Goal: Transaction & Acquisition: Purchase product/service

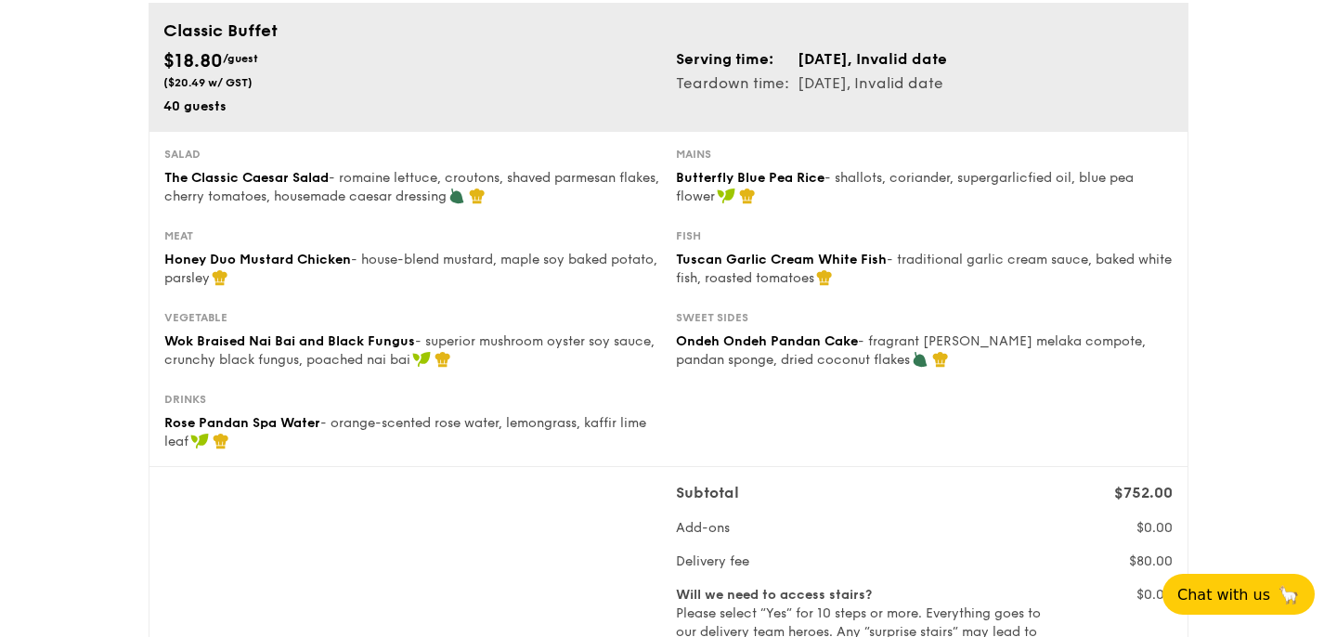
scroll to position [124, 0]
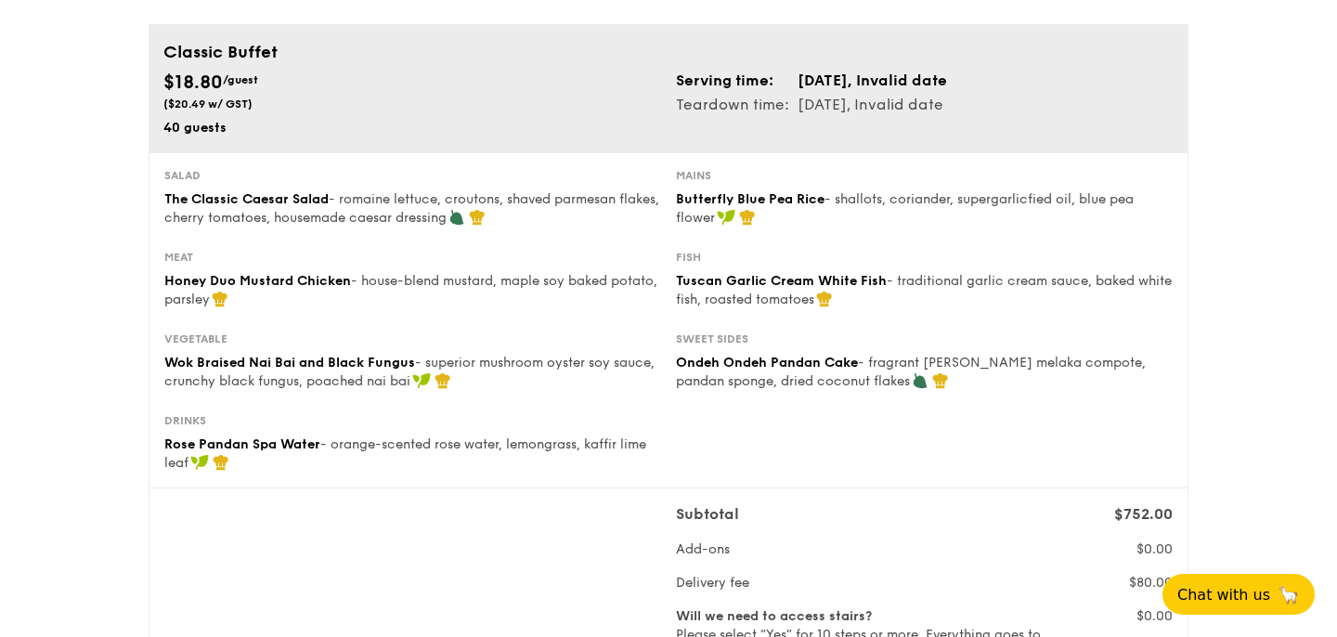
click at [519, 234] on div "Salad The Classic Caesar Salad - romaine lettuce, croutons, shaved parmesan fla…" at bounding box center [668, 209] width 1023 height 82
click at [523, 311] on div "Meat Honey Duo Mustard Chicken - house-blend mustard, maple soy baked potato, p…" at bounding box center [668, 291] width 1023 height 82
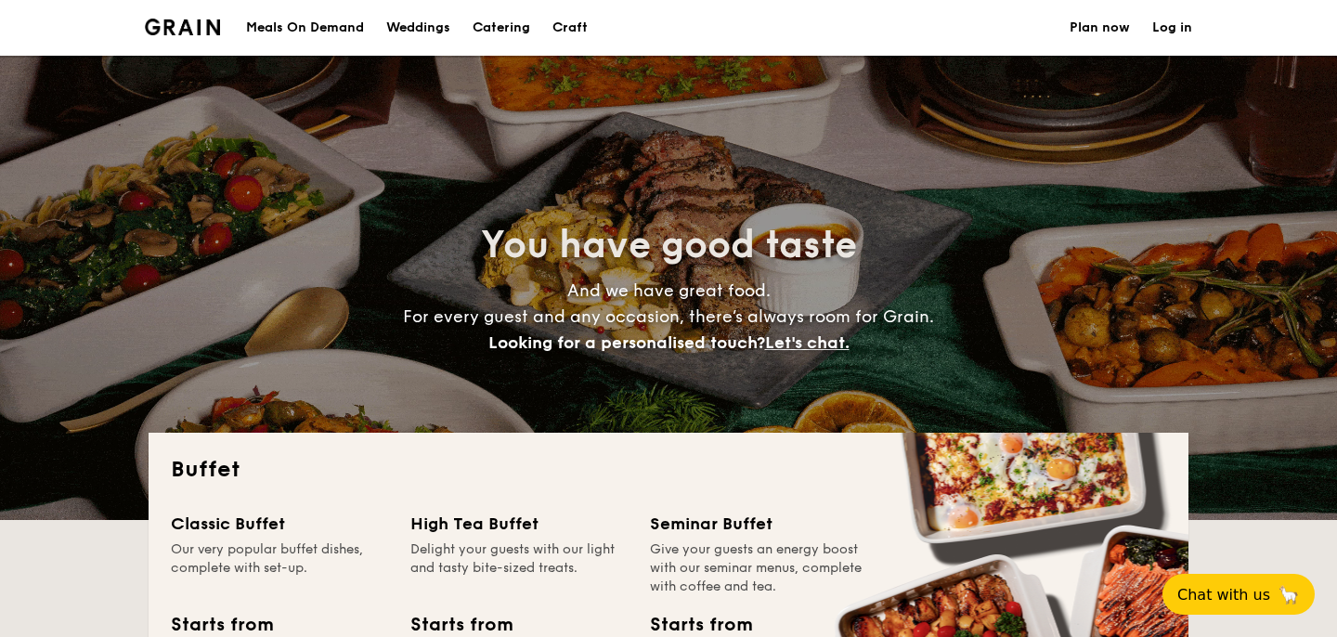
select select
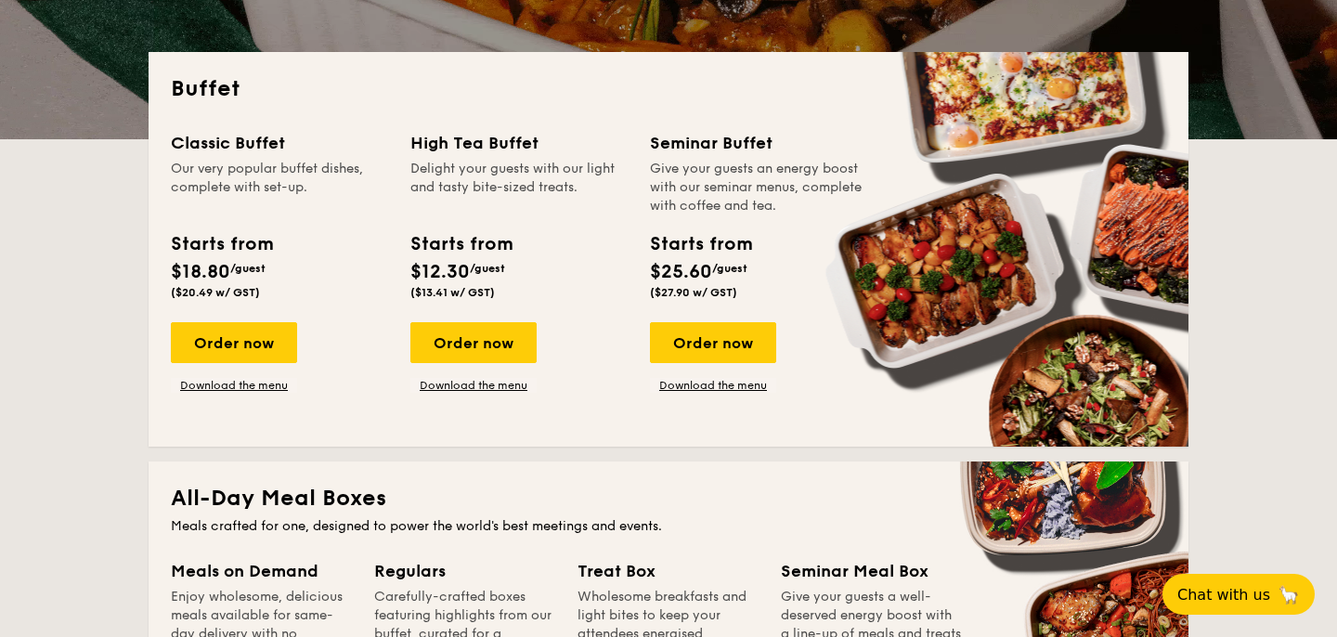
scroll to position [398, 0]
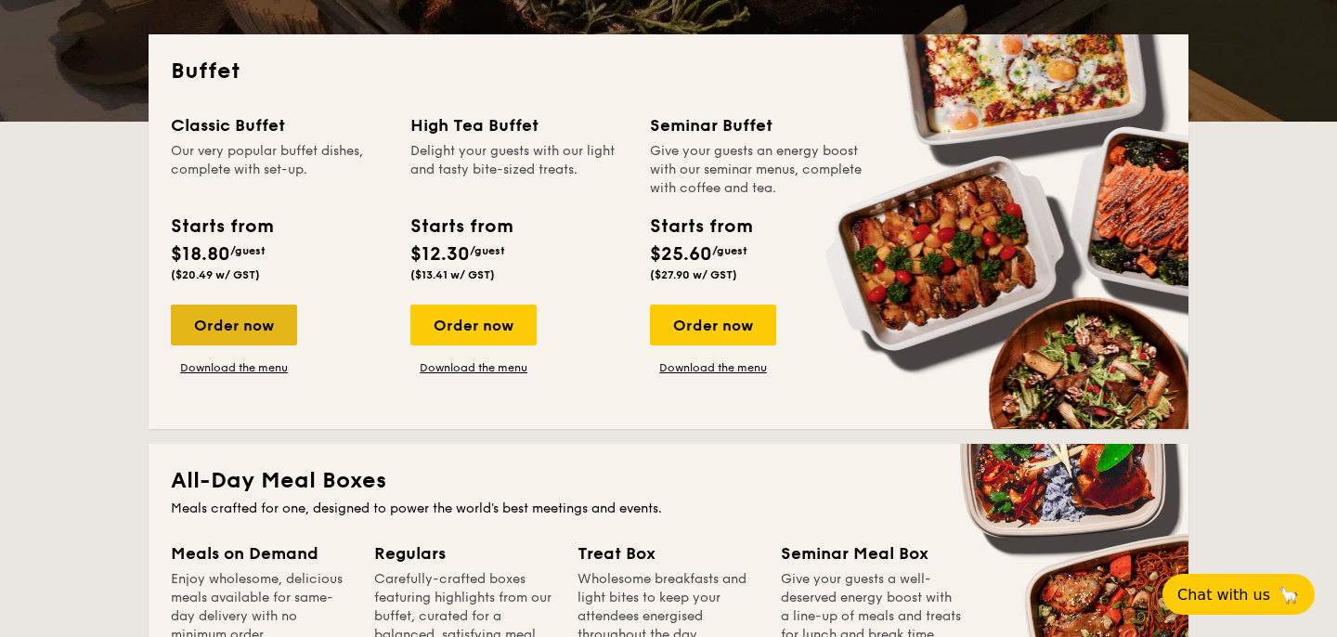
click at [266, 330] on div "Order now" at bounding box center [234, 324] width 126 height 41
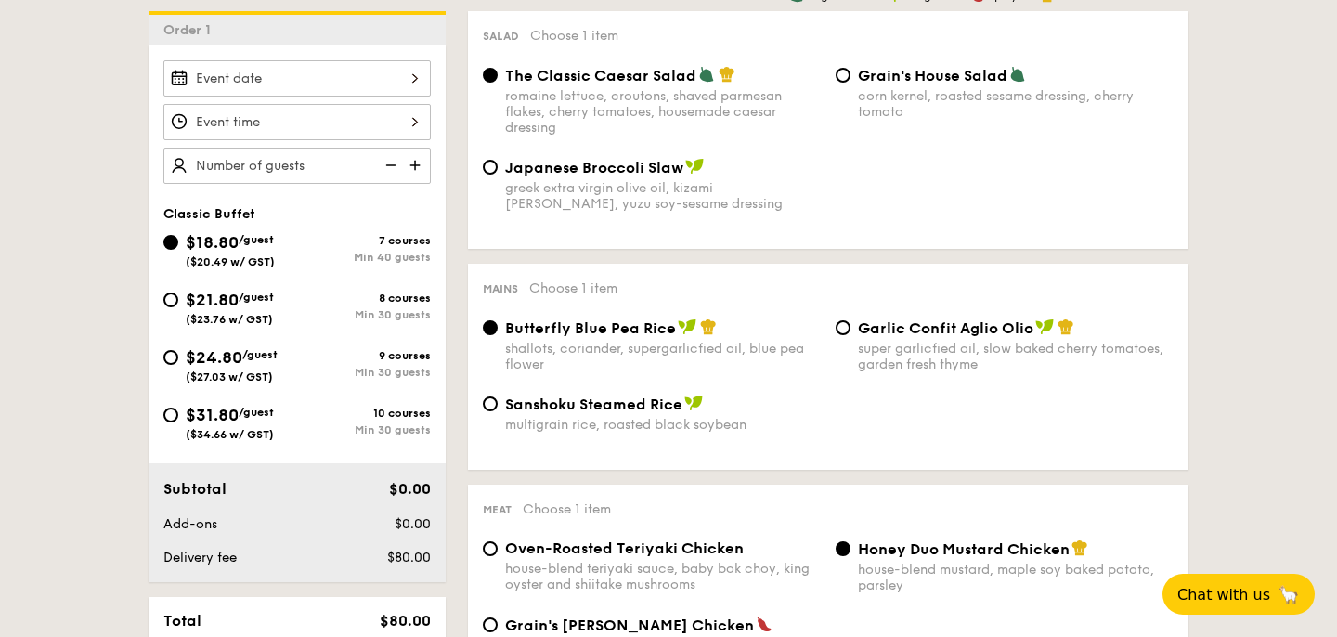
scroll to position [524, 0]
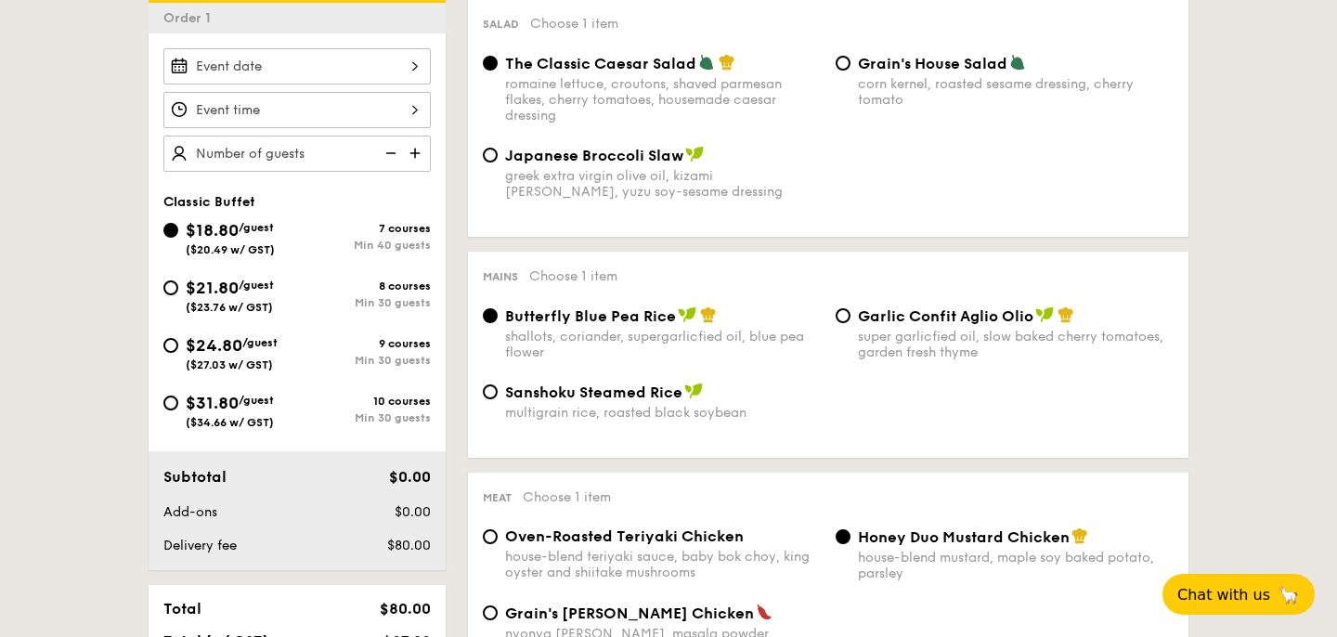
click at [669, 161] on span "Japanese Broccoli Slaw" at bounding box center [594, 156] width 178 height 18
click at [498, 161] on input "Japanese Broccoli Slaw greek extra virgin olive oil, kizami [PERSON_NAME], yuzu…" at bounding box center [490, 155] width 15 height 15
radio input "true"
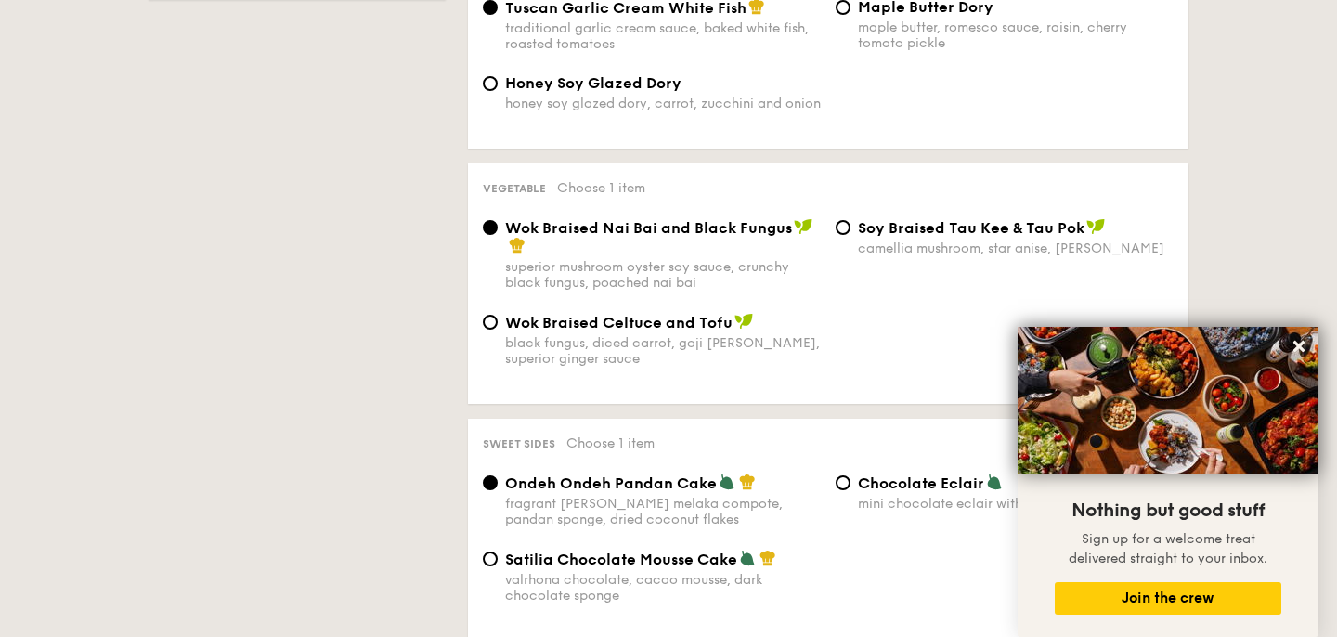
scroll to position [1292, 0]
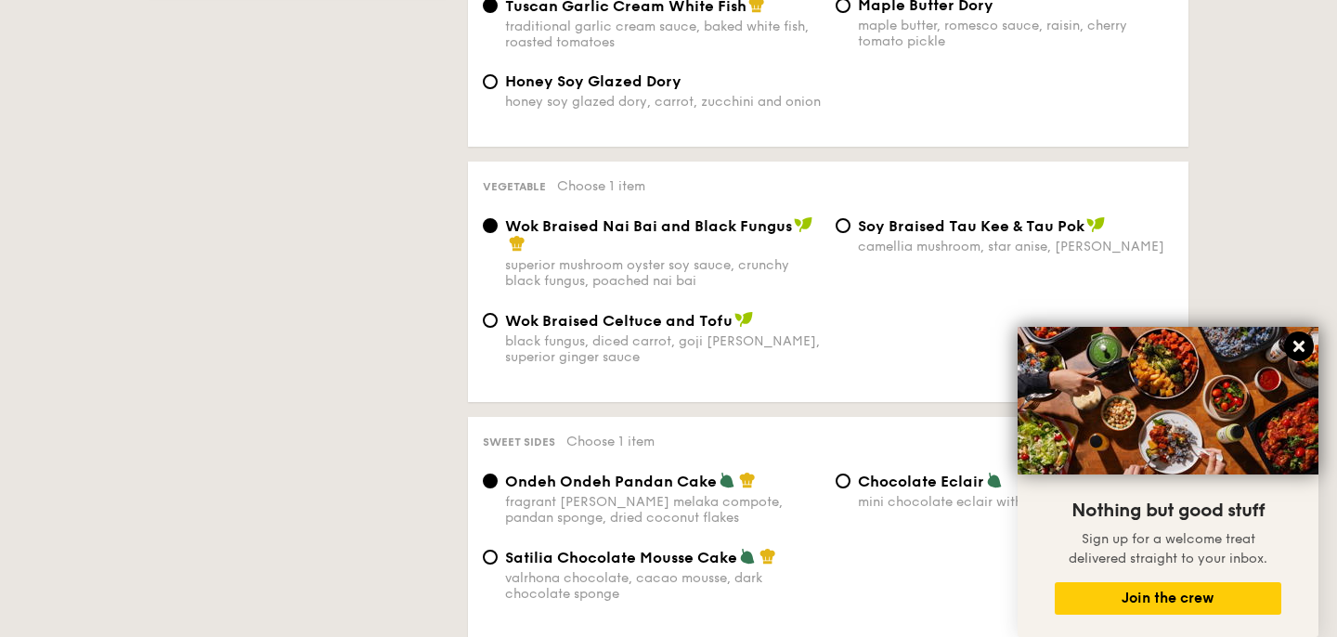
click at [1305, 344] on icon at bounding box center [1298, 346] width 17 height 17
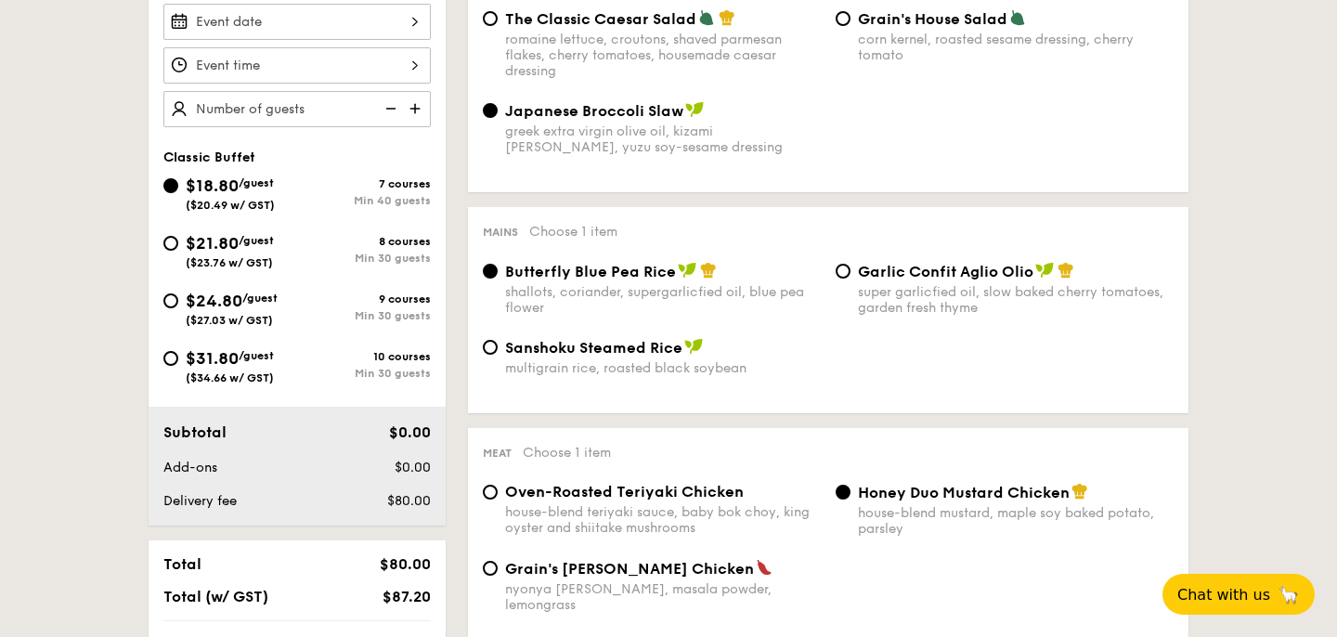
scroll to position [194, 0]
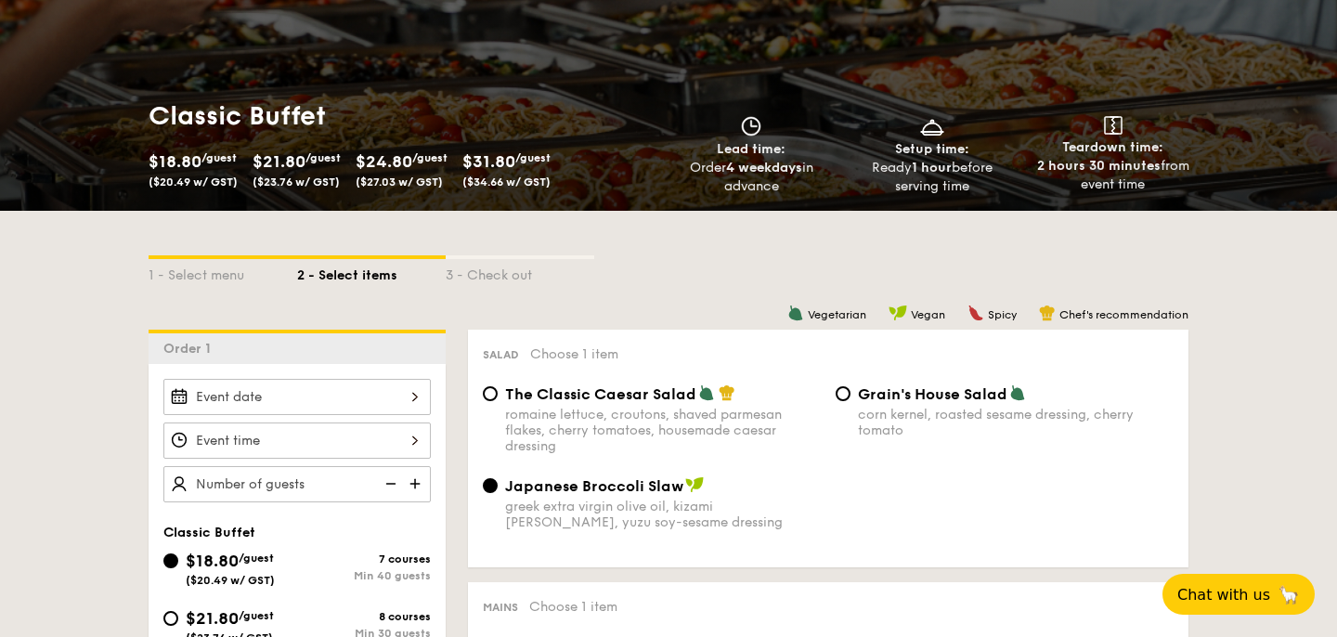
click at [296, 164] on span "$21.80" at bounding box center [278, 161] width 53 height 20
click at [422, 184] on span "($27.03 w/ GST)" at bounding box center [399, 181] width 87 height 13
select select
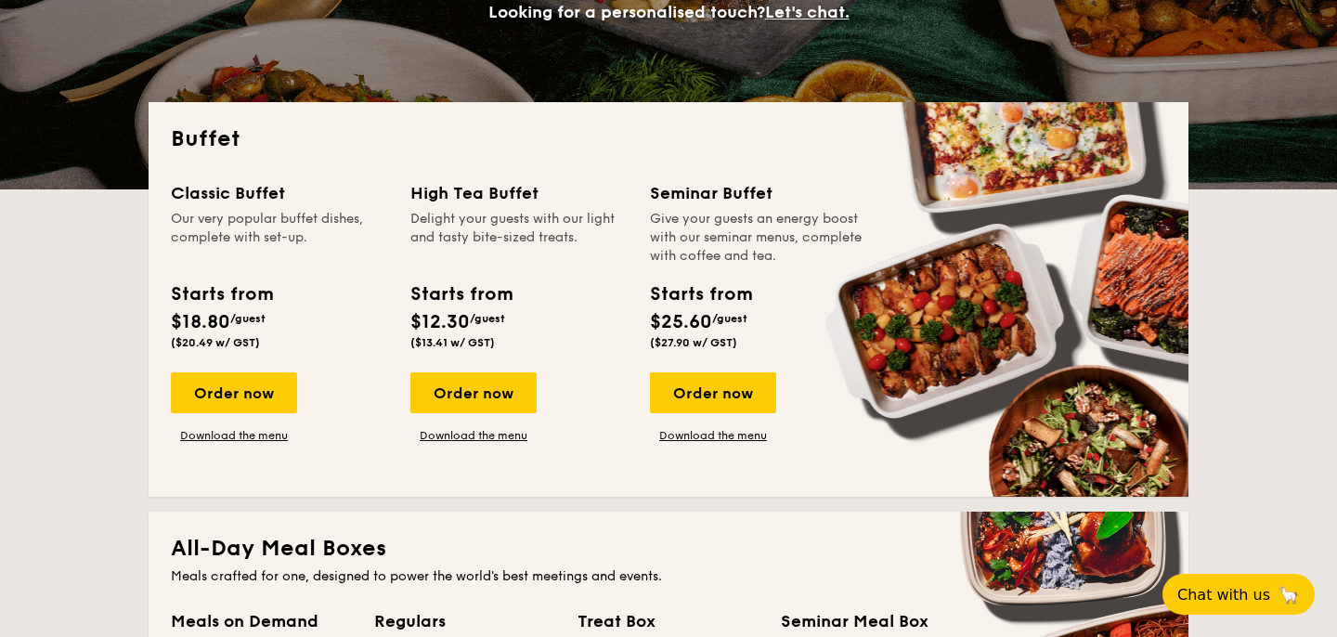
scroll to position [331, 0]
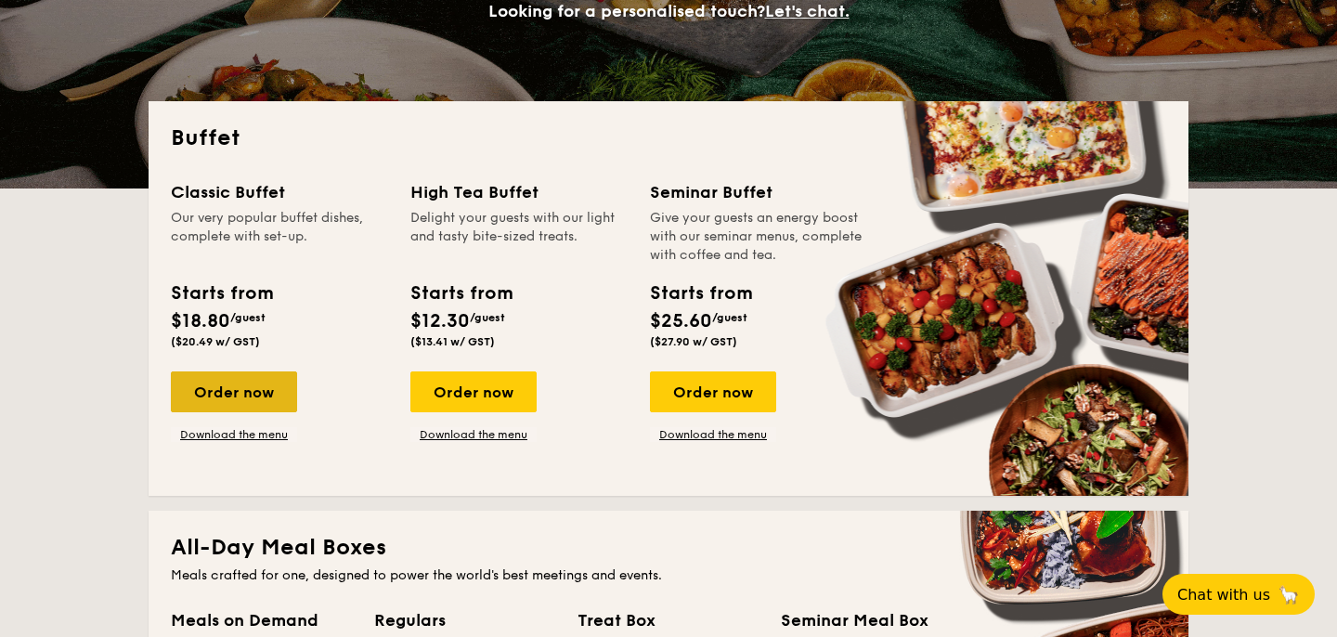
click at [275, 390] on div "Order now" at bounding box center [234, 391] width 126 height 41
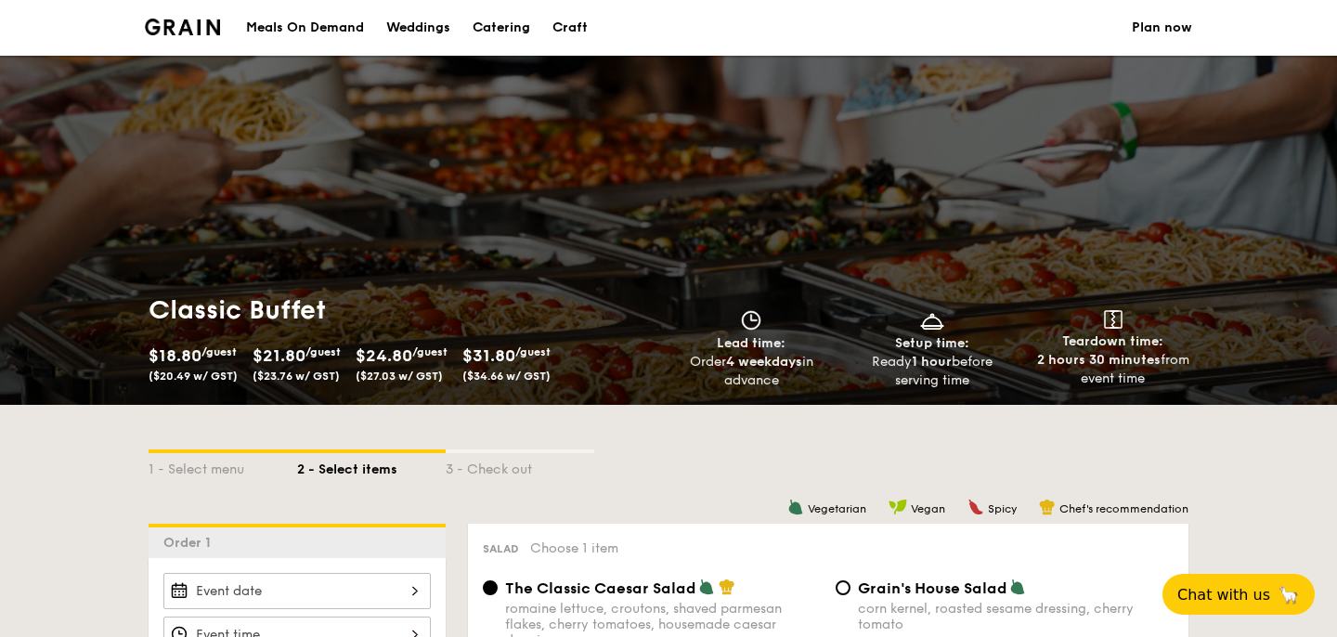
click at [219, 360] on div "$18.80 /guest ($20.49 w/ GST)" at bounding box center [193, 362] width 89 height 41
click at [273, 365] on div "$21.80 /guest ($23.76 w/ GST)" at bounding box center [296, 362] width 88 height 41
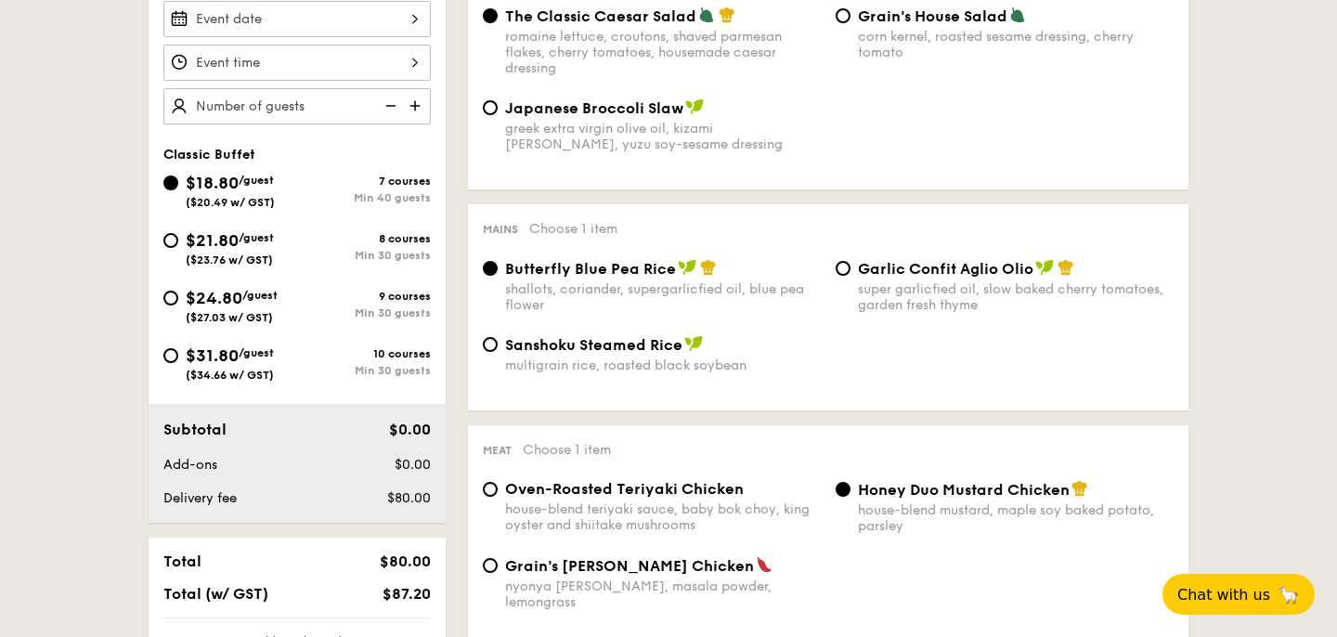
scroll to position [359, 0]
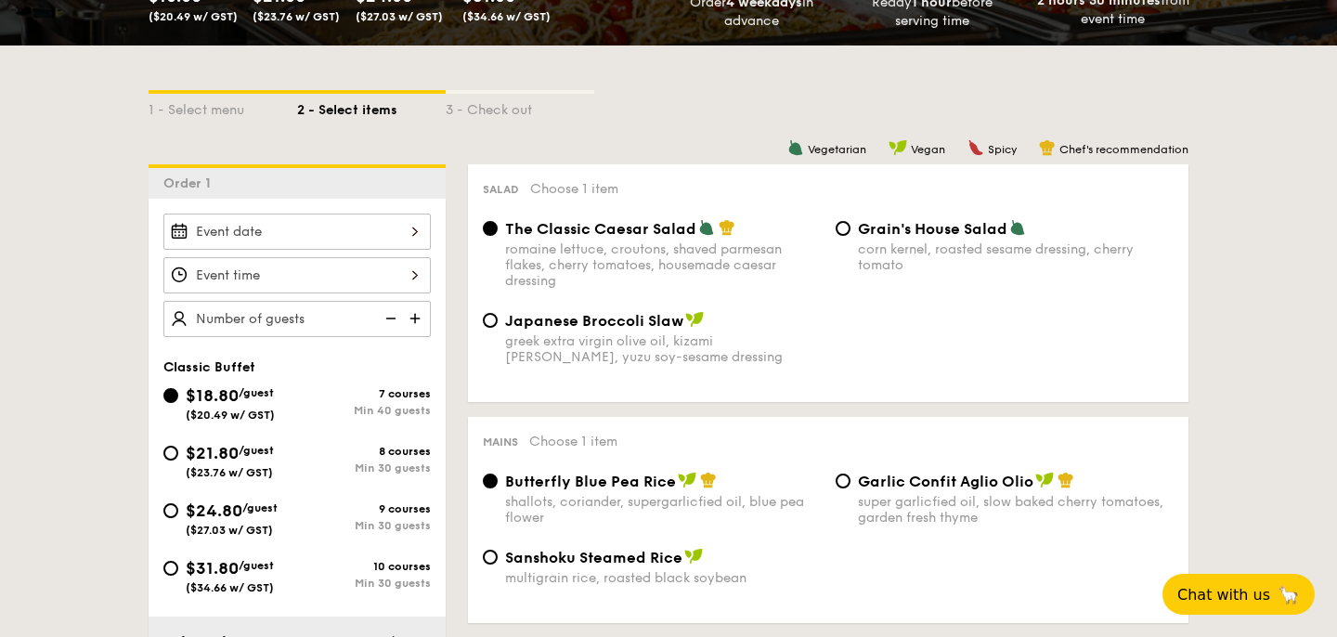
click at [229, 459] on span "$21.80" at bounding box center [212, 453] width 53 height 20
click at [178, 459] on input "$21.80 /guest ($23.76 w/ GST) 8 courses Min 30 guests" at bounding box center [170, 453] width 15 height 15
radio input "true"
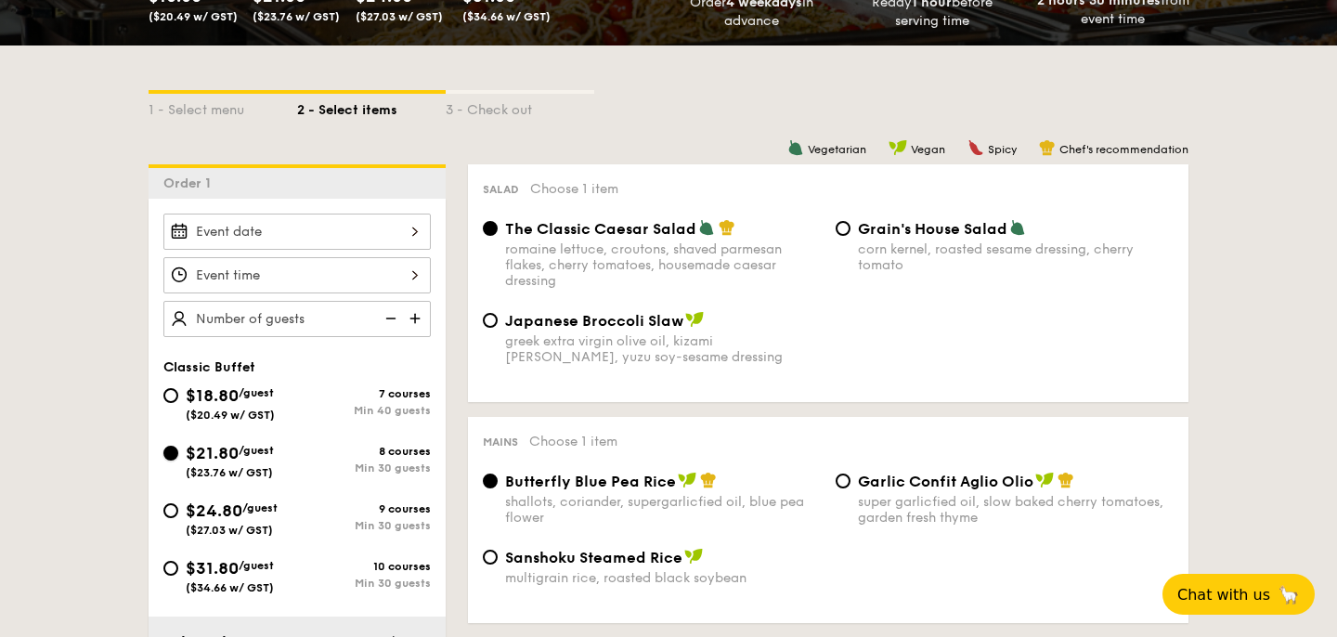
radio input "true"
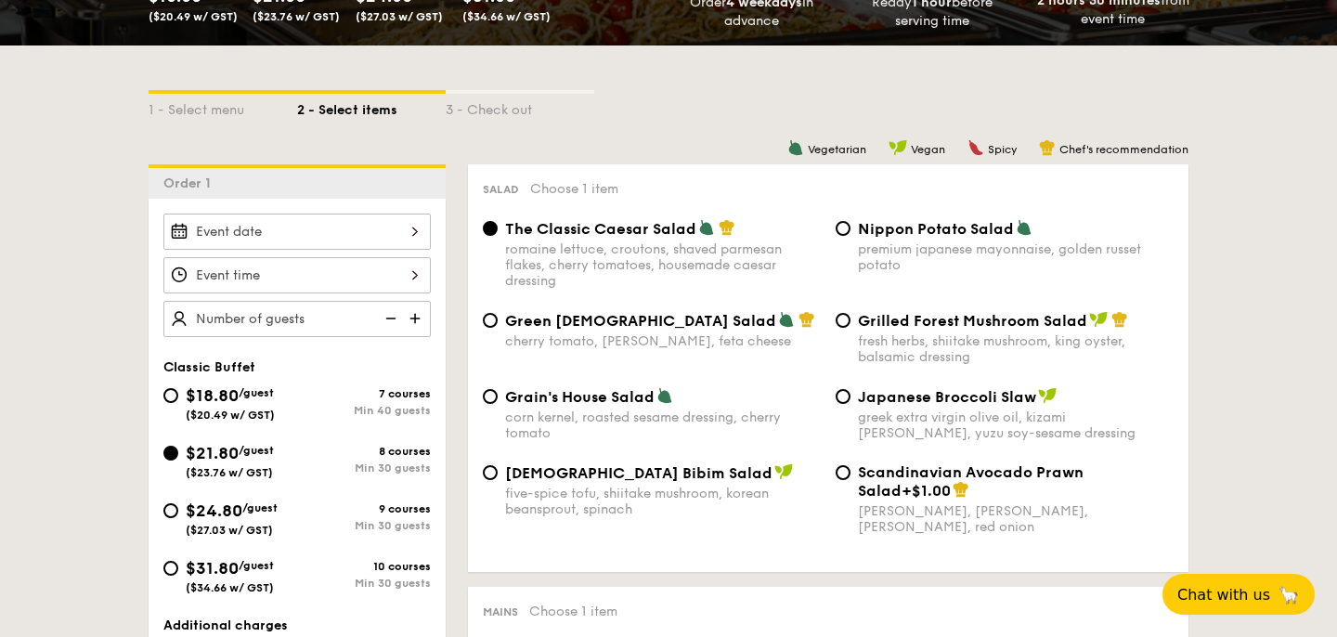
click at [880, 423] on div "greek extra virgin olive oil, kizami [PERSON_NAME], yuzu soy-sesame dressing" at bounding box center [1016, 425] width 316 height 32
click at [850, 404] on input "Japanese Broccoli Slaw greek extra virgin olive oil, kizami [PERSON_NAME], yuzu…" at bounding box center [842, 396] width 15 height 15
radio input "true"
click at [905, 258] on div "premium japanese mayonnaise, golden russet potato" at bounding box center [1016, 257] width 316 height 32
click at [850, 236] on input "Nippon Potato Salad premium japanese mayonnaise, golden russet potato" at bounding box center [842, 228] width 15 height 15
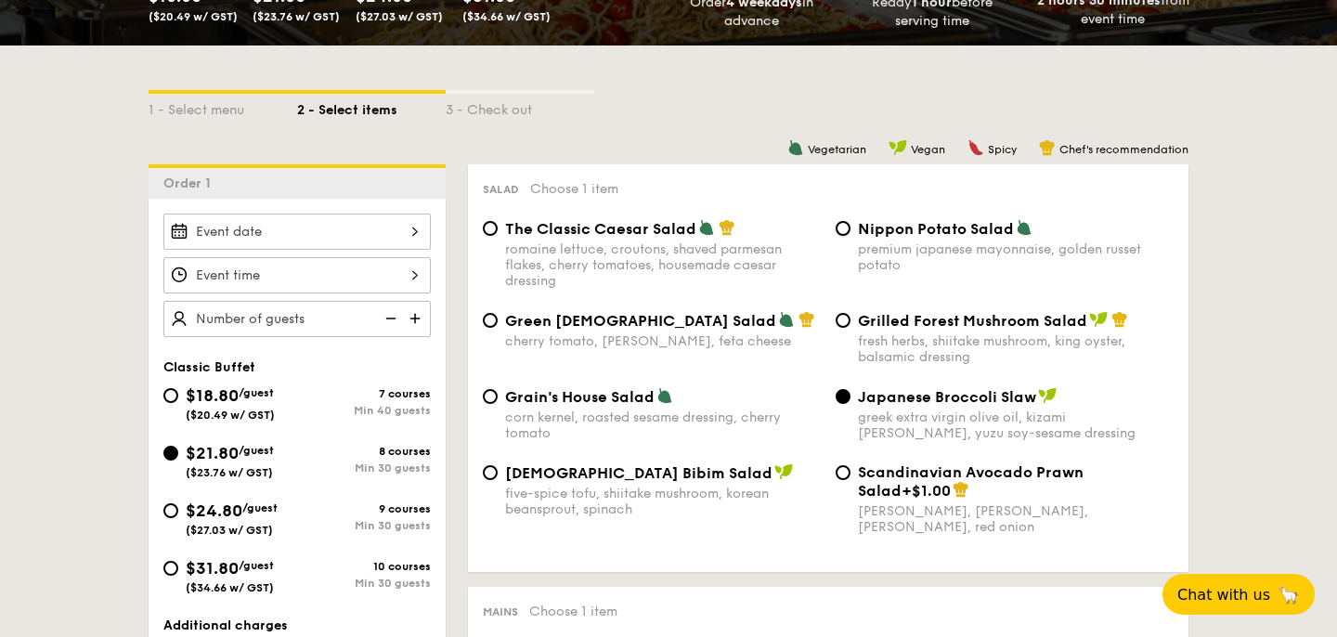
radio input "true"
click at [906, 416] on div "greek extra virgin olive oil, kizami [PERSON_NAME], yuzu soy-sesame dressing" at bounding box center [1016, 425] width 316 height 32
click at [850, 404] on input "Japanese Broccoli Slaw greek extra virgin olive oil, kizami [PERSON_NAME], yuzu…" at bounding box center [842, 396] width 15 height 15
radio input "true"
click at [878, 241] on div "premium japanese mayonnaise, golden russet potato" at bounding box center [1016, 257] width 316 height 32
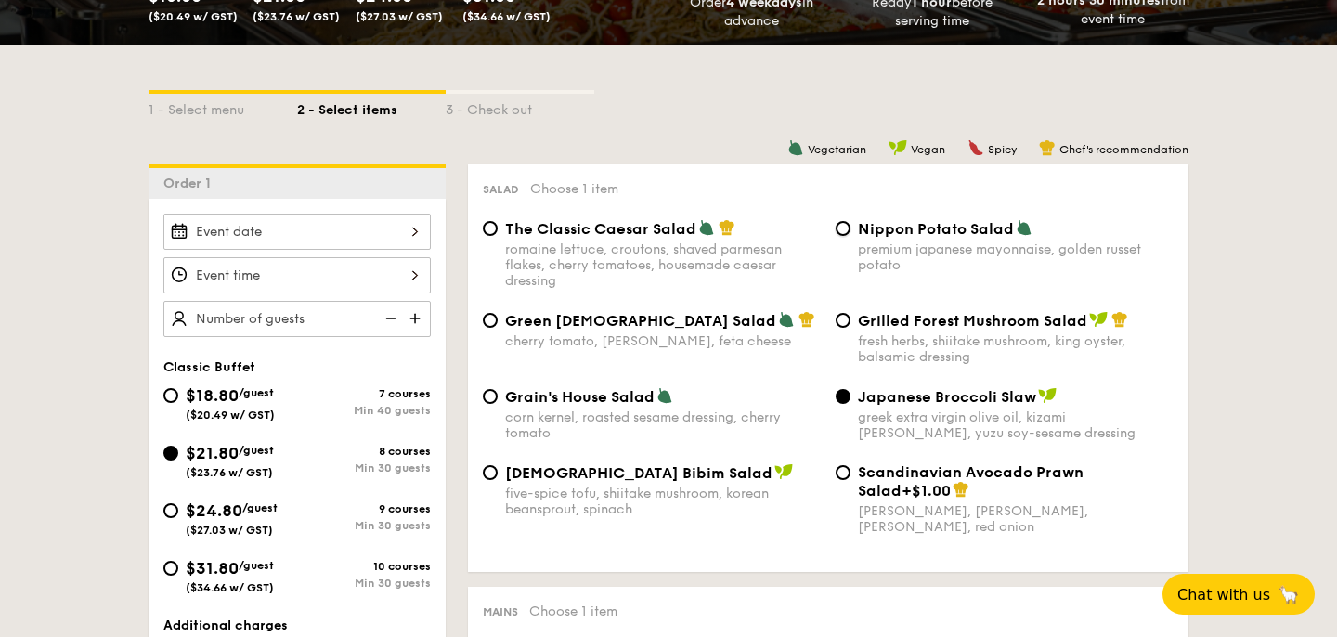
click at [850, 236] on input "Nippon Potato Salad premium japanese mayonnaise, golden russet potato" at bounding box center [842, 228] width 15 height 15
radio input "true"
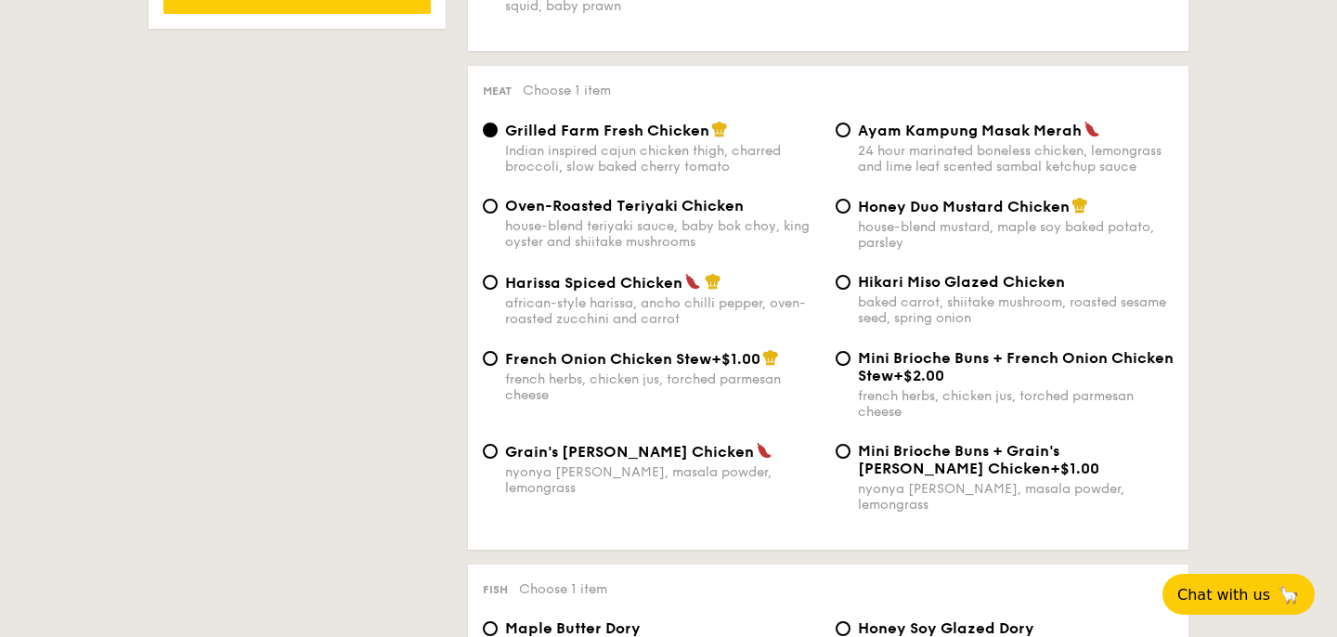
scroll to position [1332, 0]
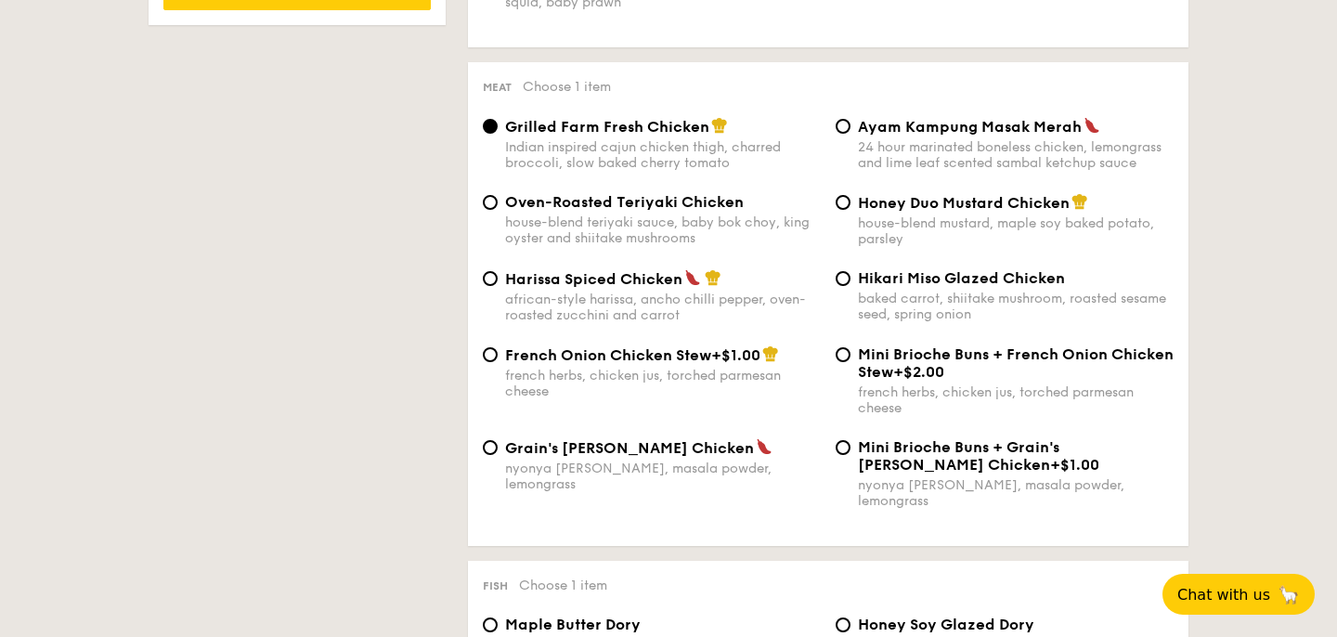
click at [873, 239] on div "house-blend mustard, maple soy baked potato, parsley" at bounding box center [1016, 231] width 316 height 32
click at [850, 210] on input "Honey Duo Mustard Chicken house-blend mustard, maple soy baked potato, parsley" at bounding box center [842, 202] width 15 height 15
radio input "true"
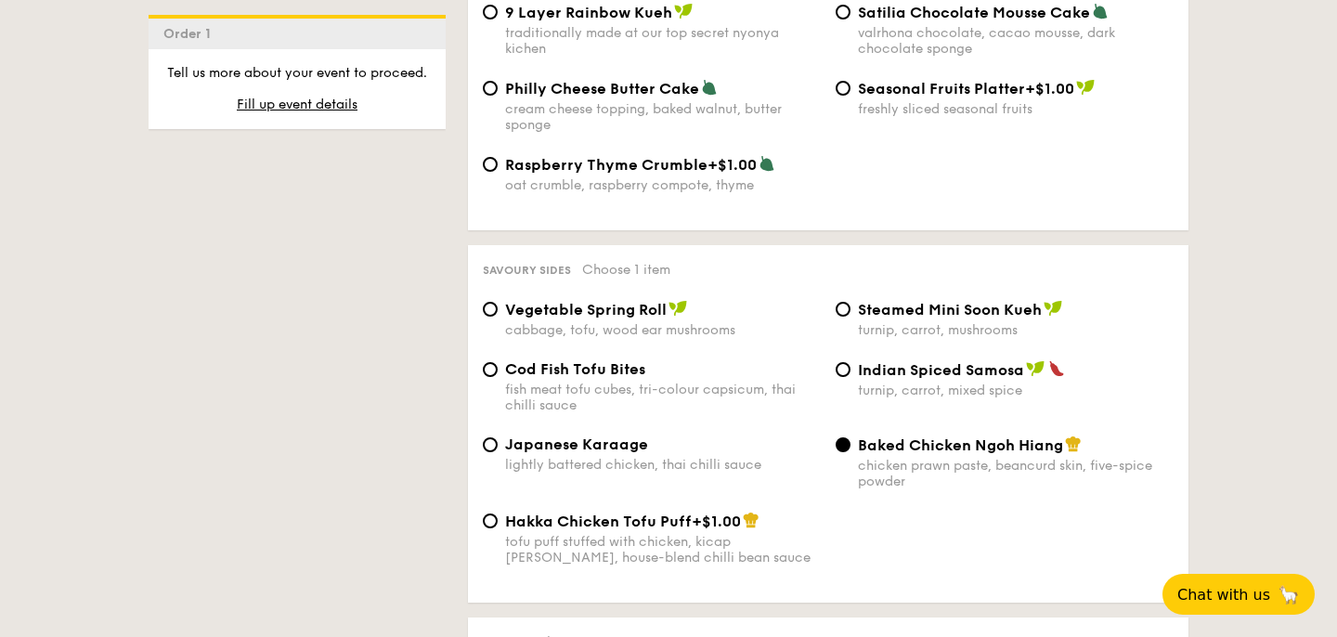
scroll to position [3029, 0]
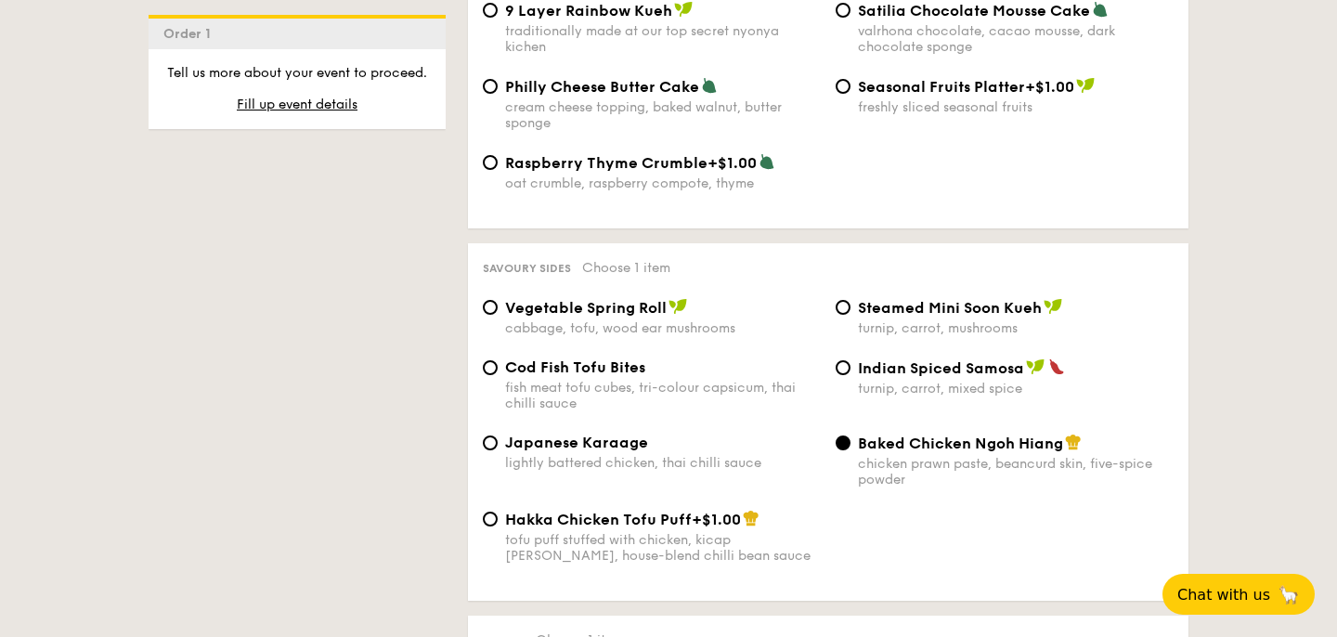
click at [538, 366] on span "Cod Fish Tofu Bites" at bounding box center [575, 367] width 140 height 18
click at [498, 366] on input "Cod Fish Tofu Bites fish meat tofu cubes, tri-colour capsicum, thai chilli sauce" at bounding box center [490, 367] width 15 height 15
radio input "true"
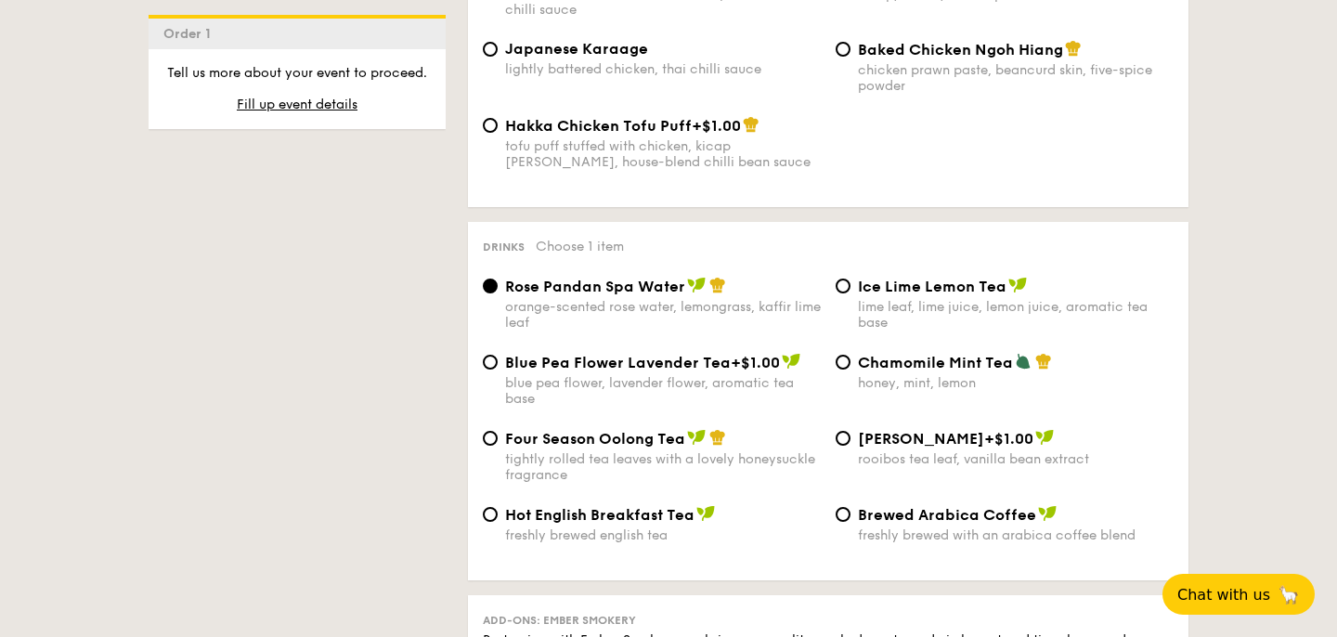
scroll to position [3424, 0]
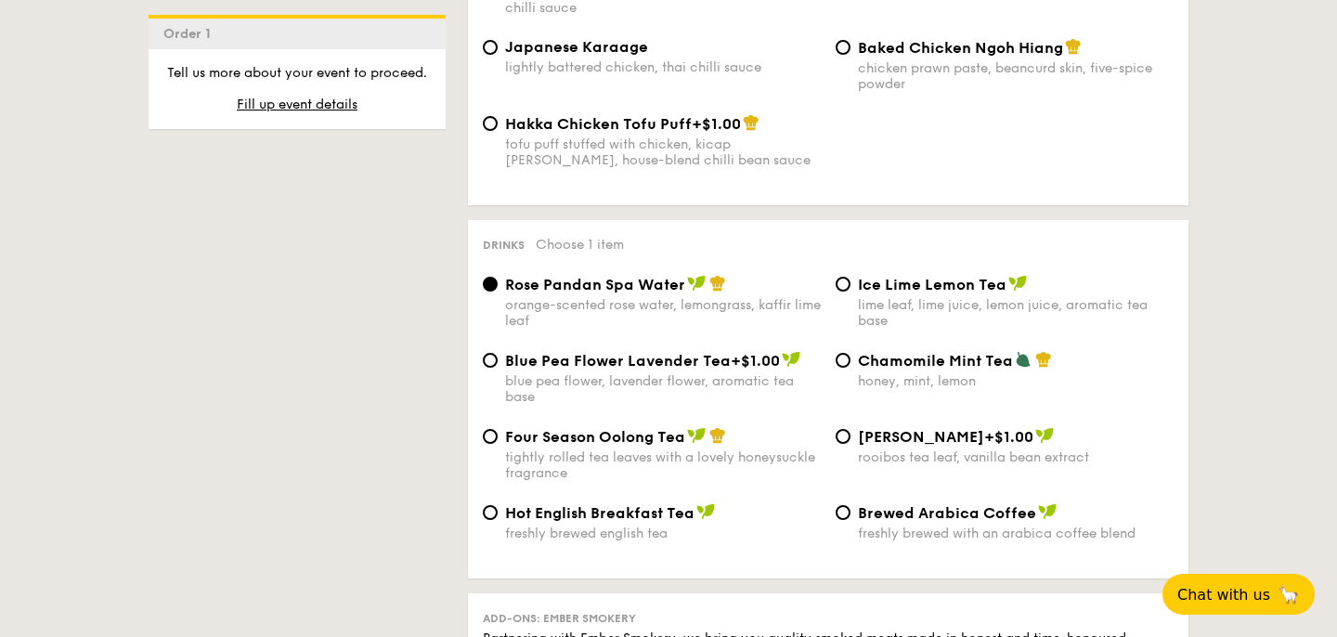
click at [974, 279] on span "Ice Lime Lemon Tea" at bounding box center [932, 285] width 149 height 18
click at [850, 279] on input "Ice Lime Lemon Tea lime leaf, lime juice, lemon juice, aromatic tea base" at bounding box center [842, 284] width 15 height 15
radio input "true"
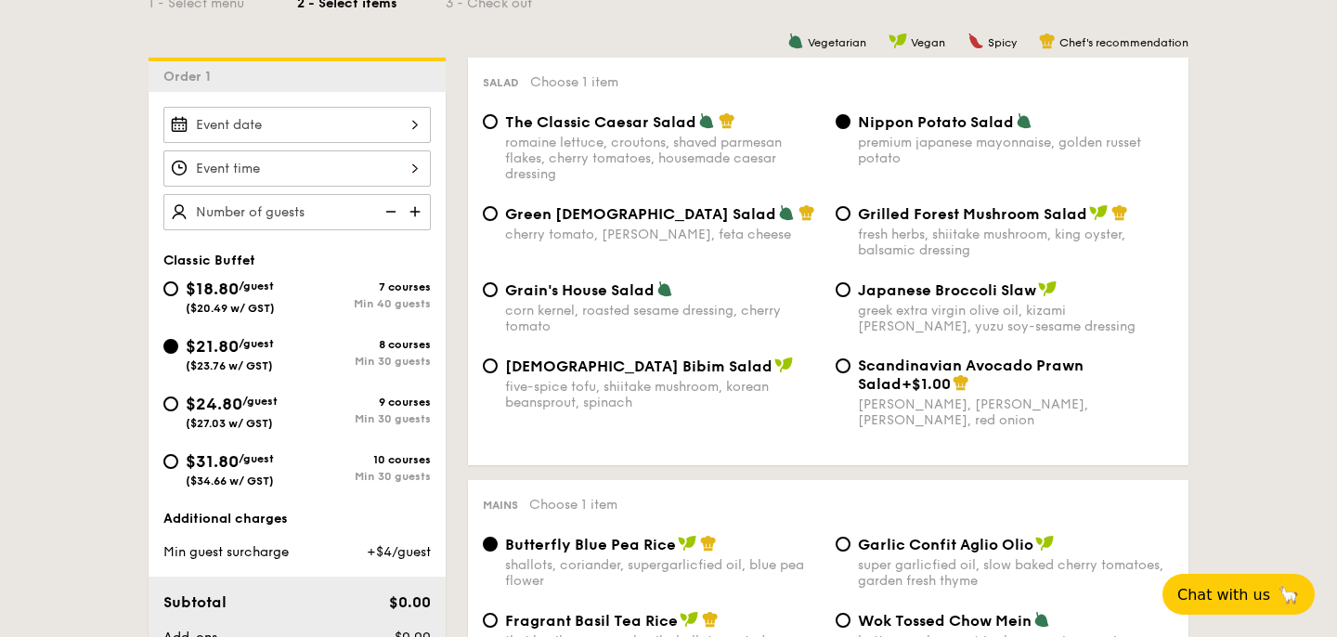
scroll to position [463, 0]
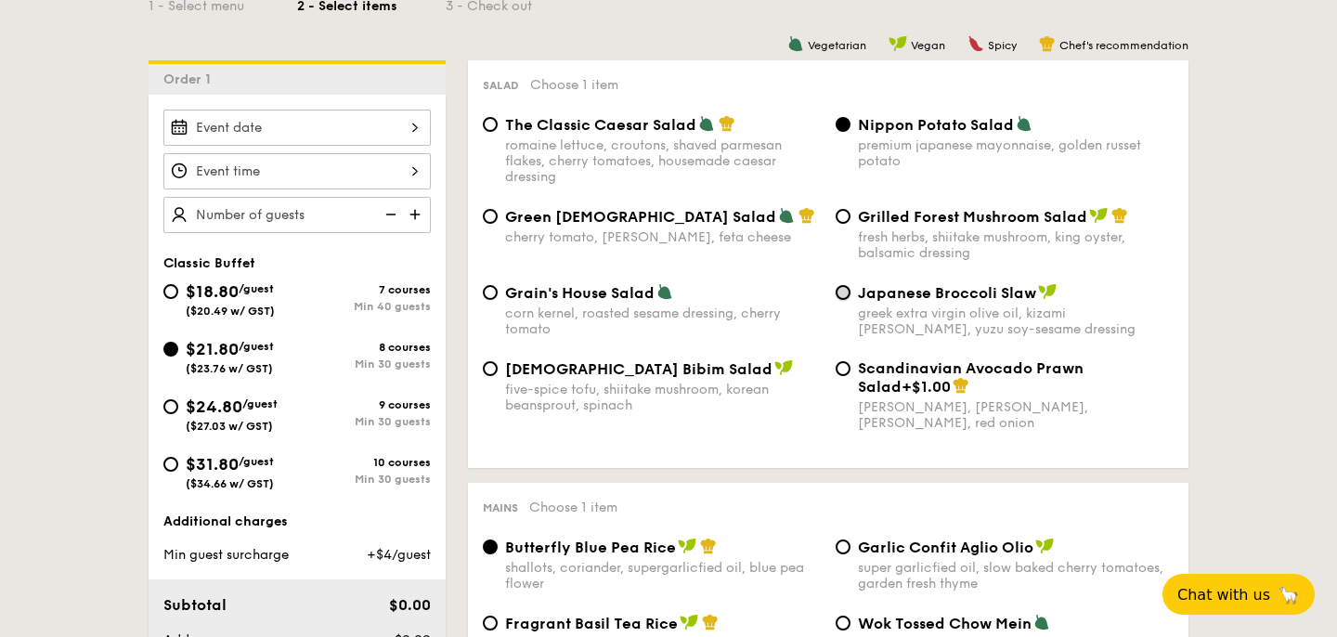
click at [841, 291] on input "Japanese Broccoli Slaw greek extra virgin olive oil, kizami [PERSON_NAME], yuzu…" at bounding box center [842, 292] width 15 height 15
radio input "true"
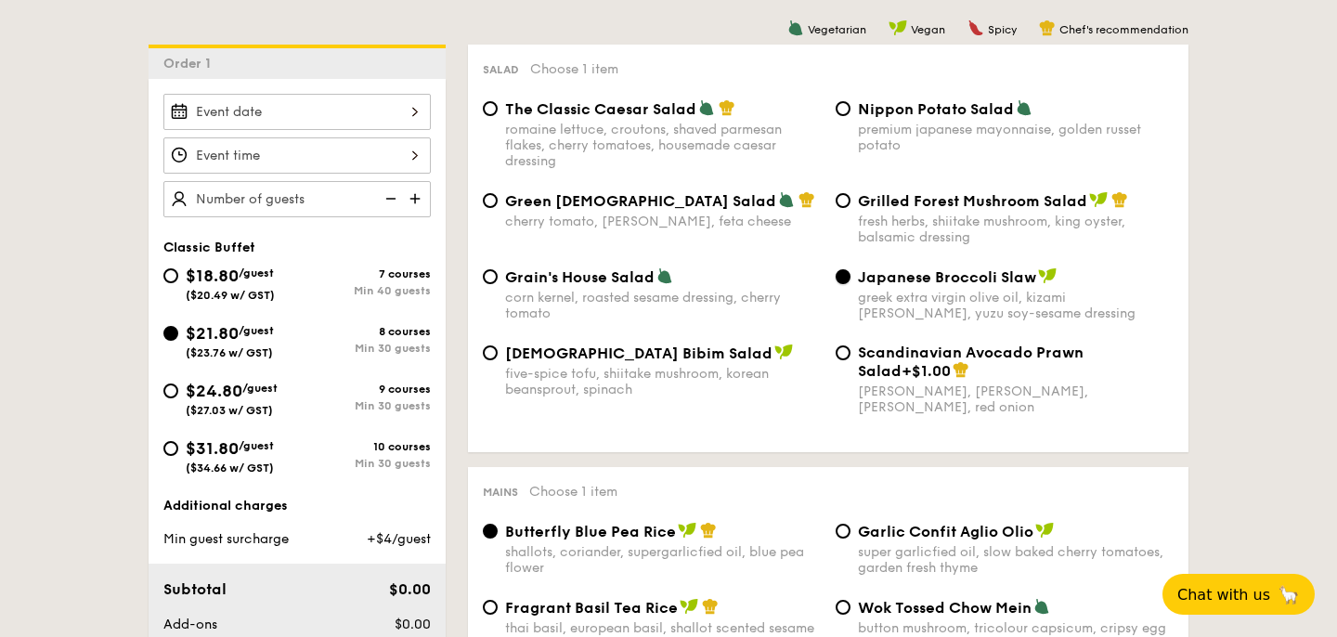
scroll to position [475, 0]
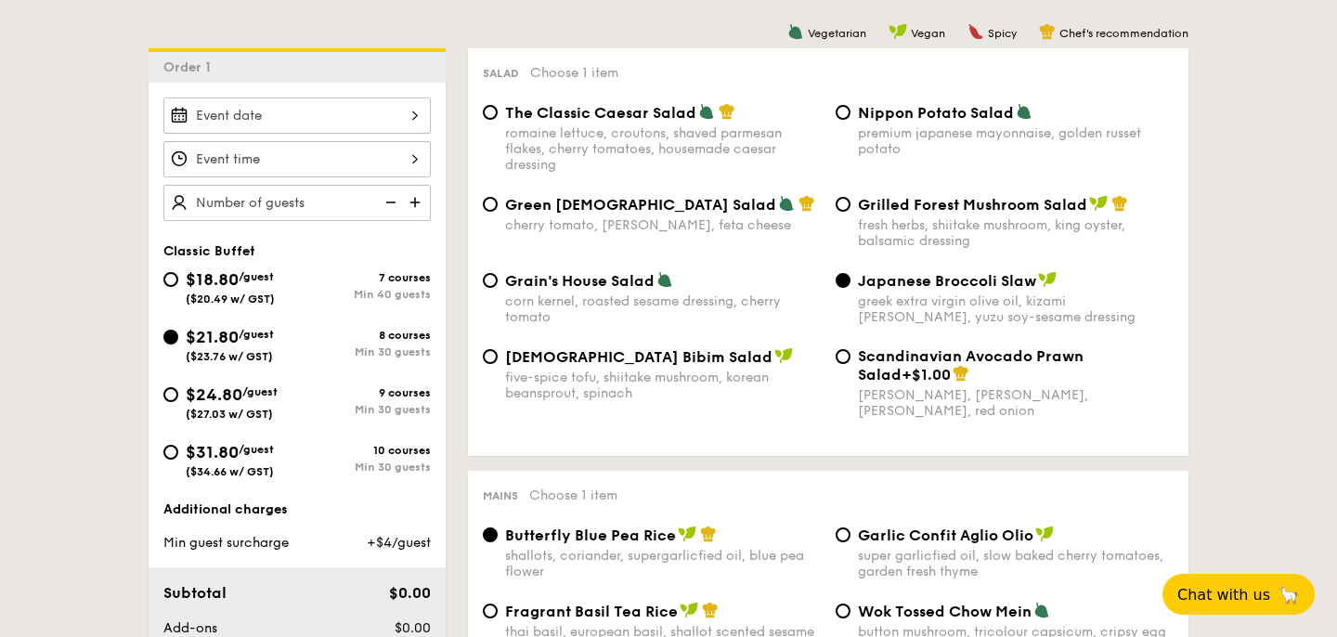
click at [565, 284] on span "Grain's House Salad" at bounding box center [579, 281] width 149 height 18
click at [498, 284] on input "Grain's House Salad corn kernel, roasted sesame dressing, cherry tomato" at bounding box center [490, 280] width 15 height 15
radio input "true"
click at [1013, 304] on div "greek extra virgin olive oil, kizami [PERSON_NAME], yuzu soy-sesame dressing" at bounding box center [1016, 309] width 316 height 32
click at [850, 288] on input "Japanese Broccoli Slaw greek extra virgin olive oil, kizami [PERSON_NAME], yuzu…" at bounding box center [842, 280] width 15 height 15
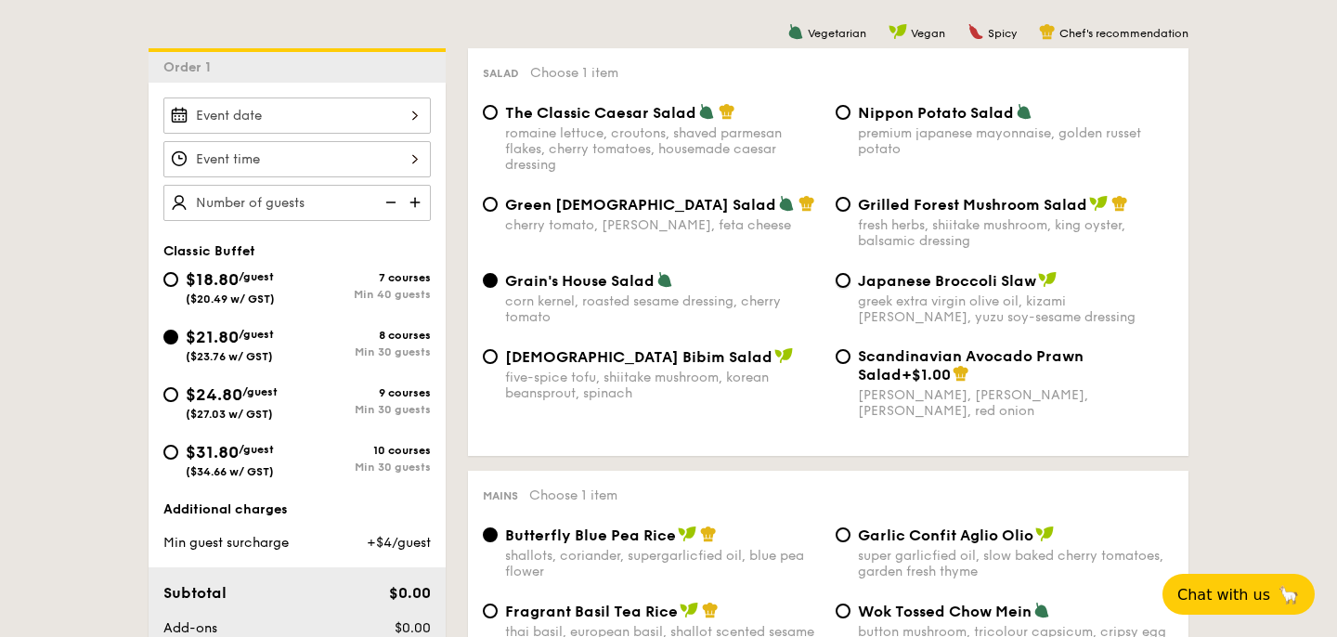
radio input "true"
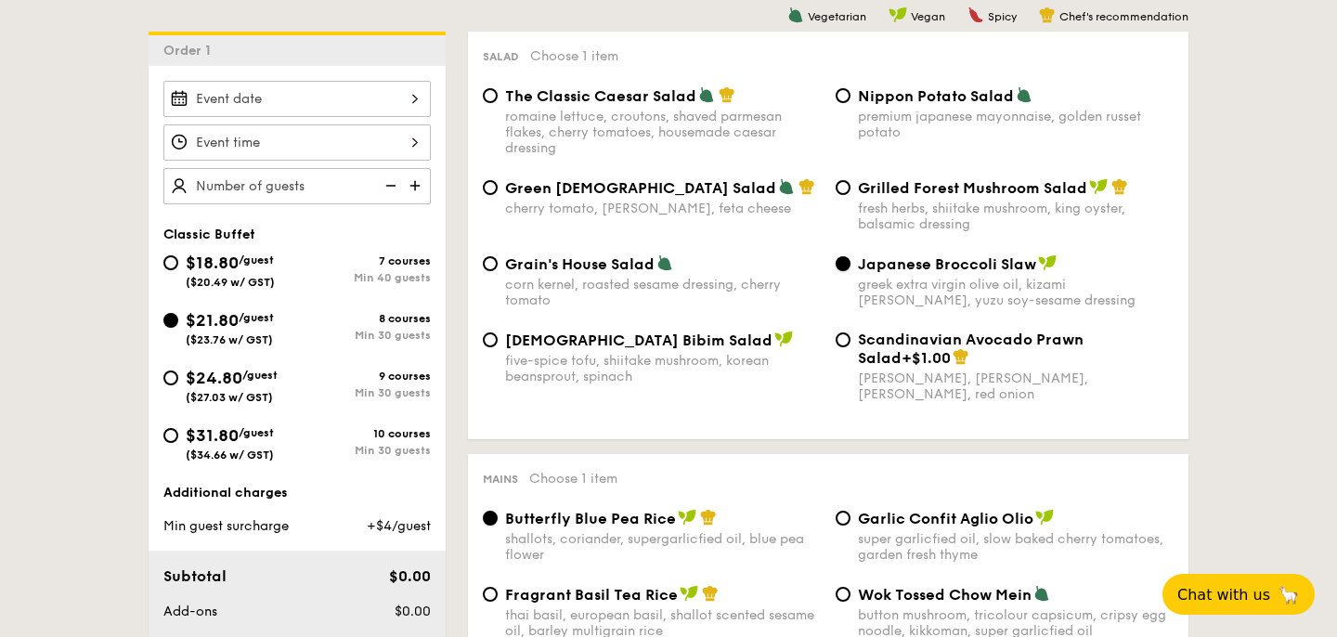
scroll to position [494, 0]
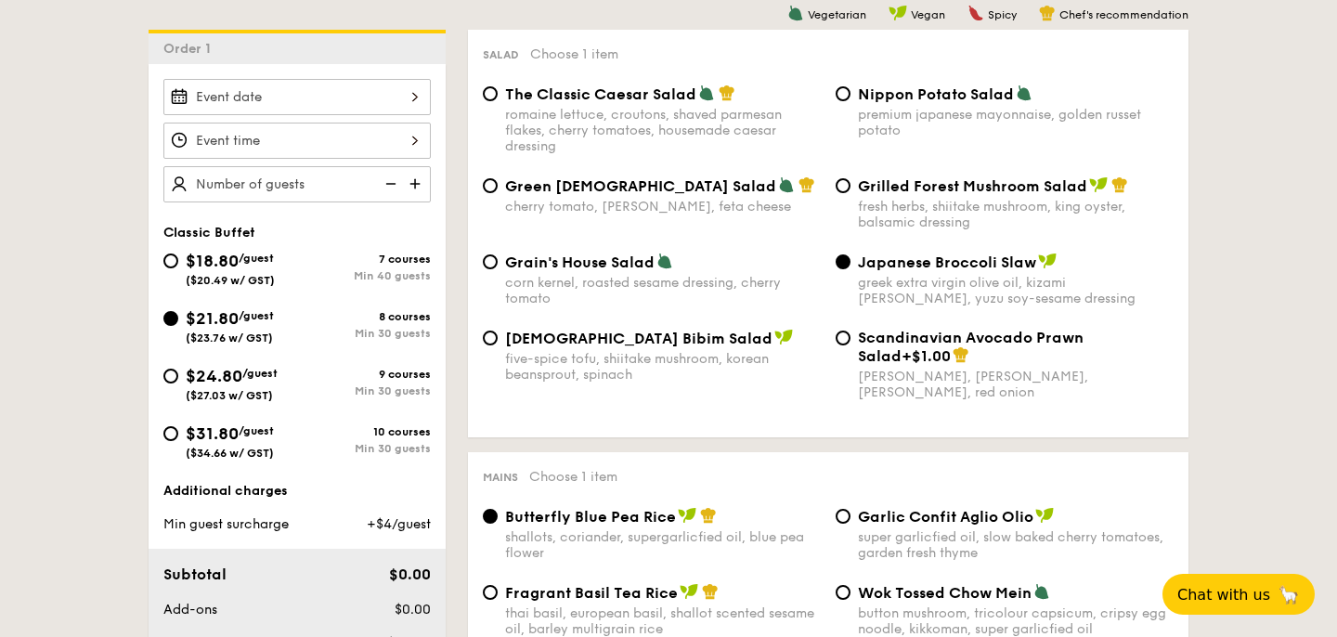
click at [409, 102] on div at bounding box center [296, 97] width 267 height 36
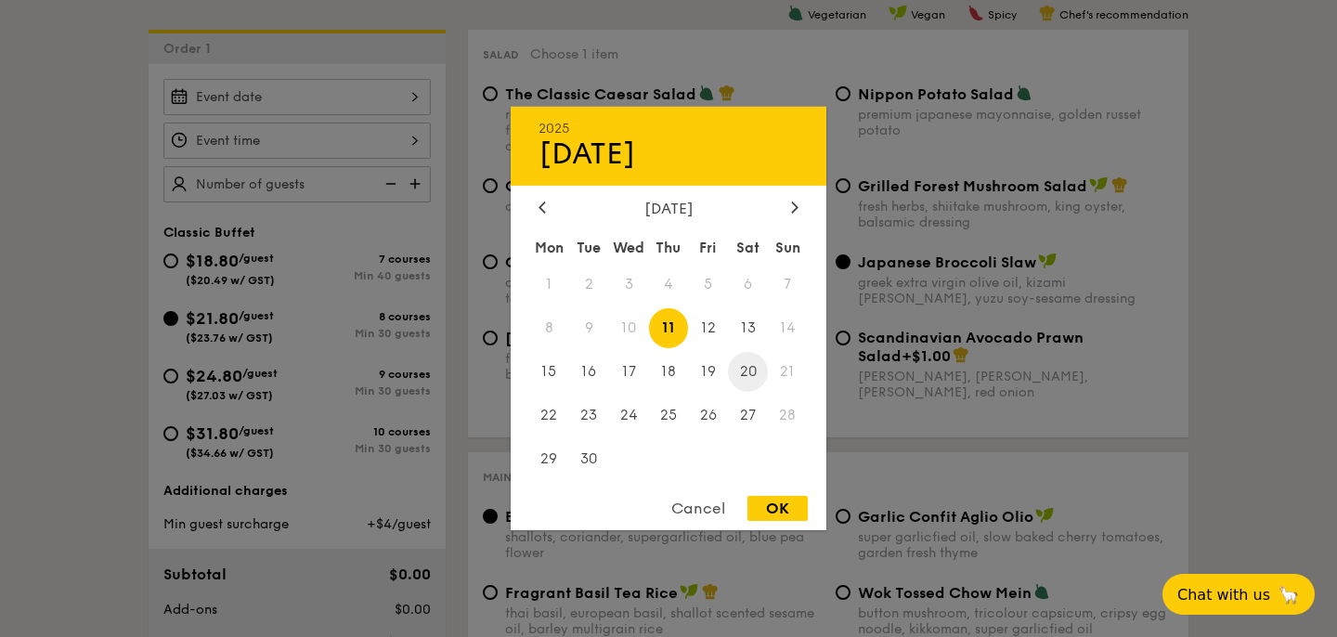
click at [744, 368] on span "20" at bounding box center [748, 372] width 40 height 40
click at [788, 511] on div "OK" at bounding box center [777, 508] width 60 height 25
type input "[DATE]"
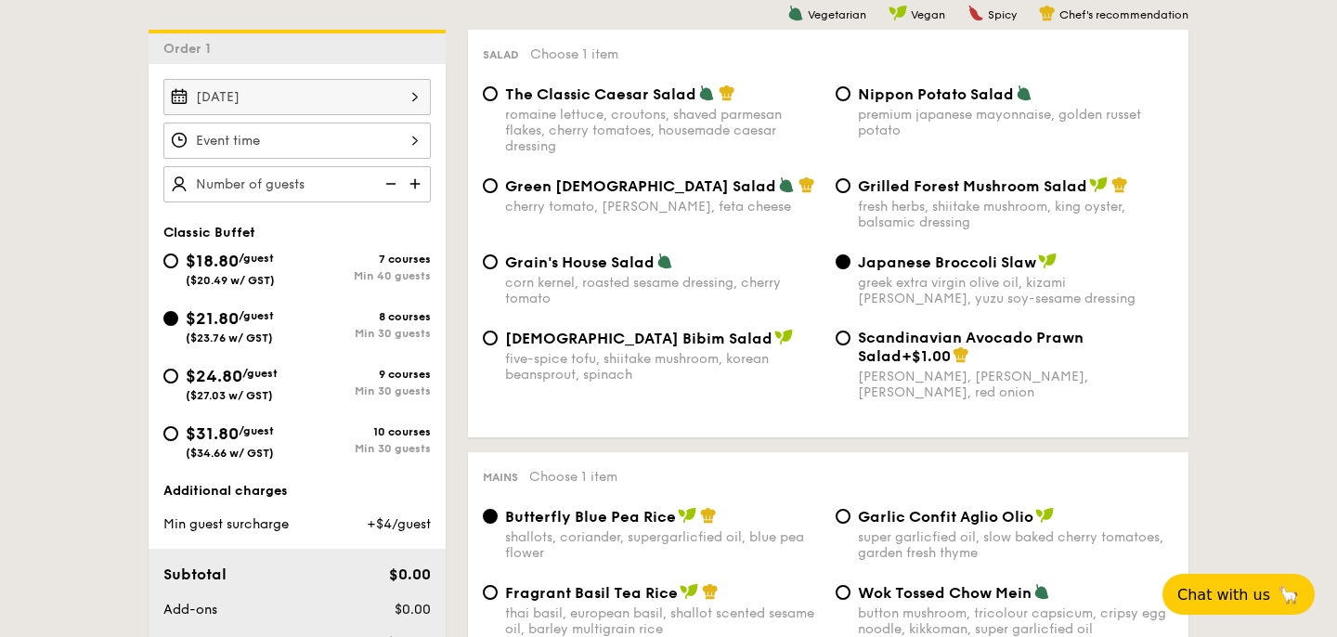
click at [429, 157] on div at bounding box center [296, 141] width 267 height 36
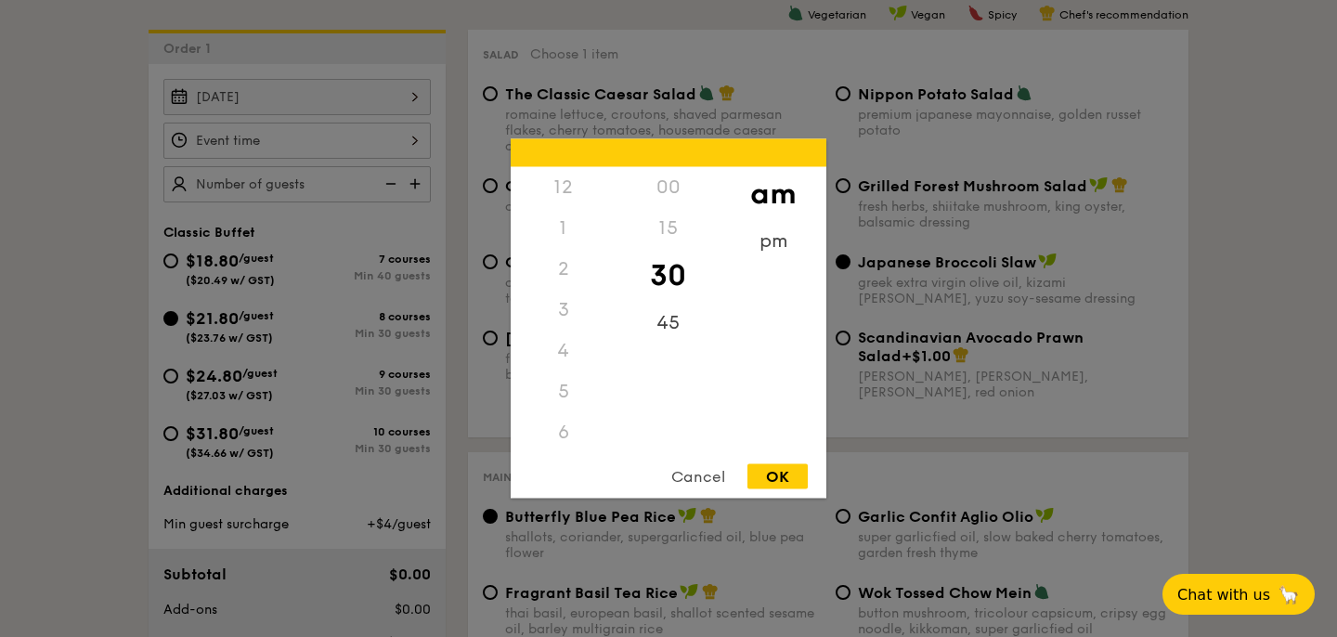
scroll to position [204, 0]
click at [569, 454] on div "12 1 2 3 4 5 6 7 8 9 10 11 00 15 30 45 am pm Cancel OK" at bounding box center [669, 318] width 316 height 359
click at [569, 453] on div "12 1 2 3 4 5 6 7 8 9 10 11 00 15 30 45 am pm Cancel OK" at bounding box center [669, 318] width 316 height 359
click at [607, 478] on div "Cancel OK" at bounding box center [669, 481] width 316 height 34
click at [697, 474] on div "Cancel" at bounding box center [698, 476] width 91 height 25
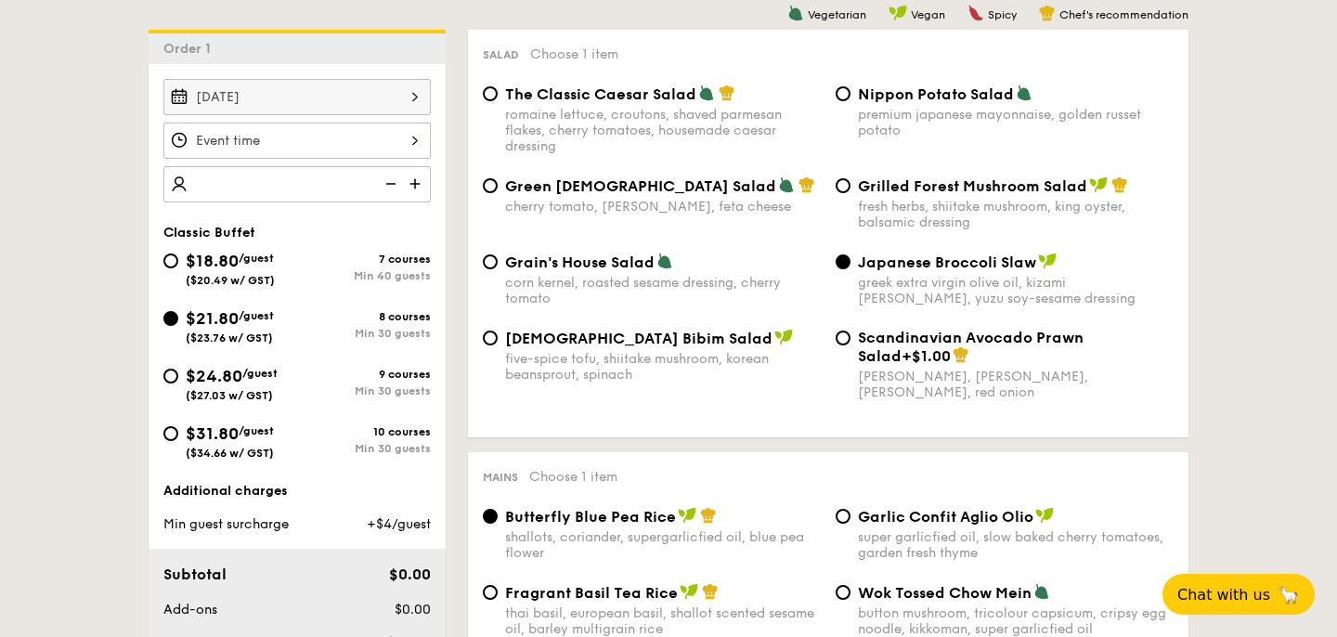
click at [416, 185] on img at bounding box center [417, 183] width 28 height 35
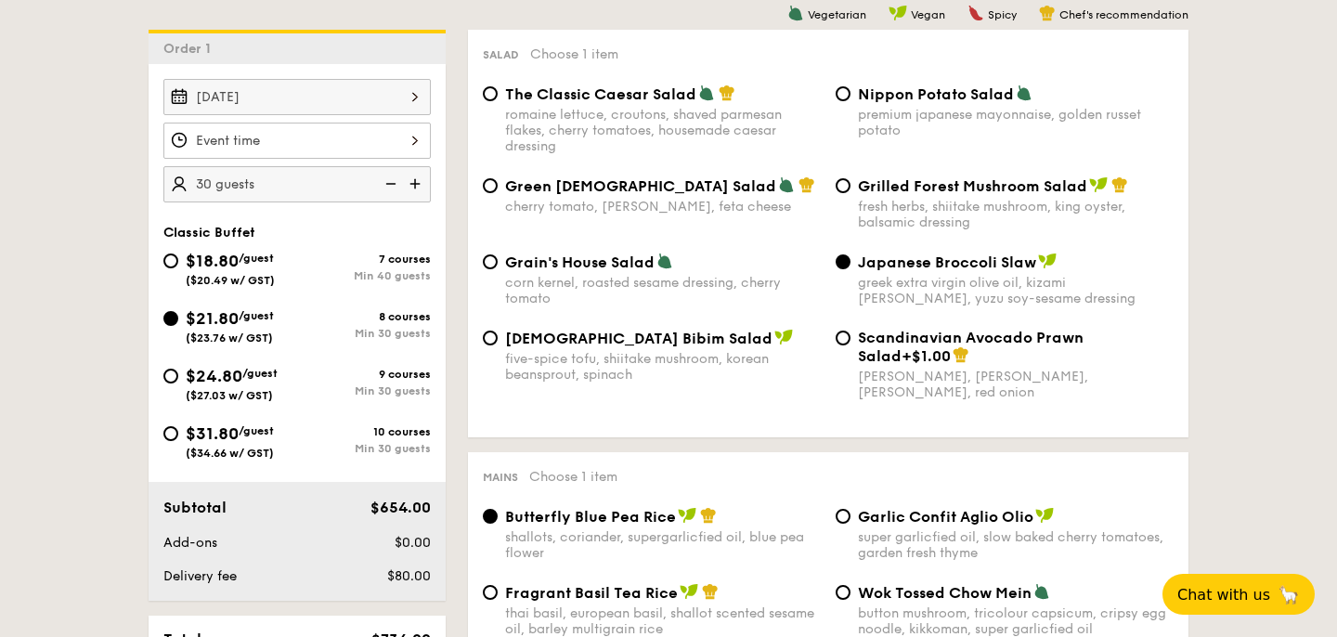
click at [416, 185] on img at bounding box center [417, 183] width 28 height 35
type input "40 guests"
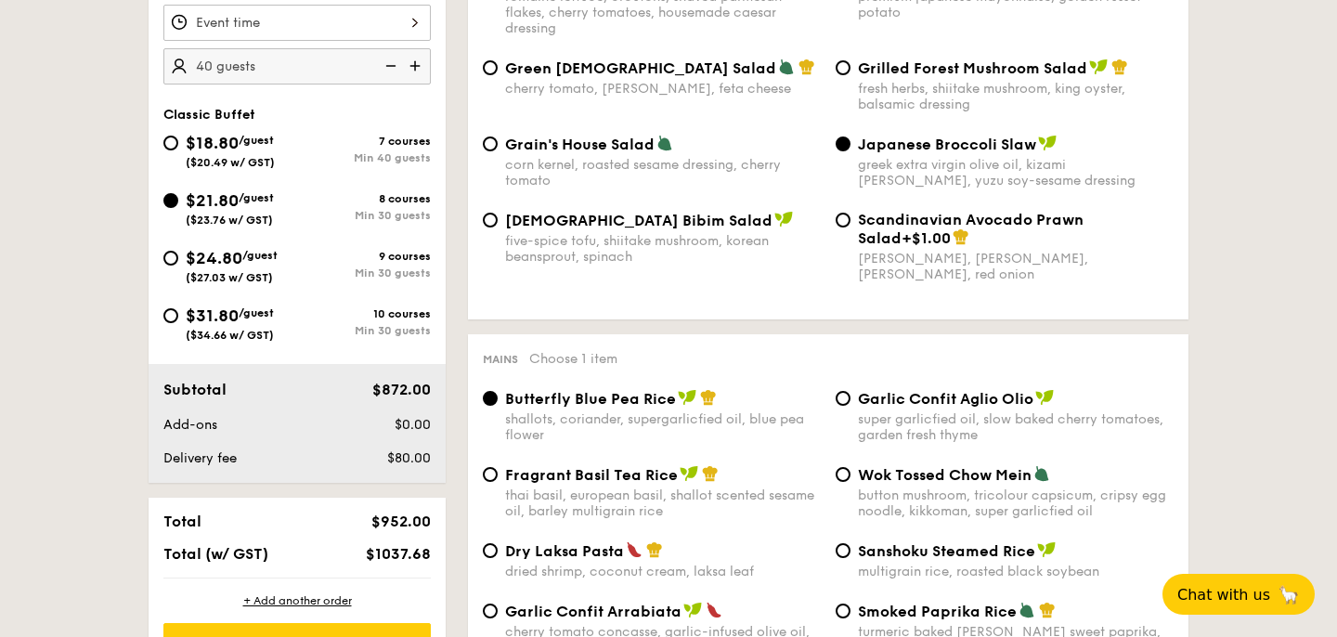
scroll to position [611, 0]
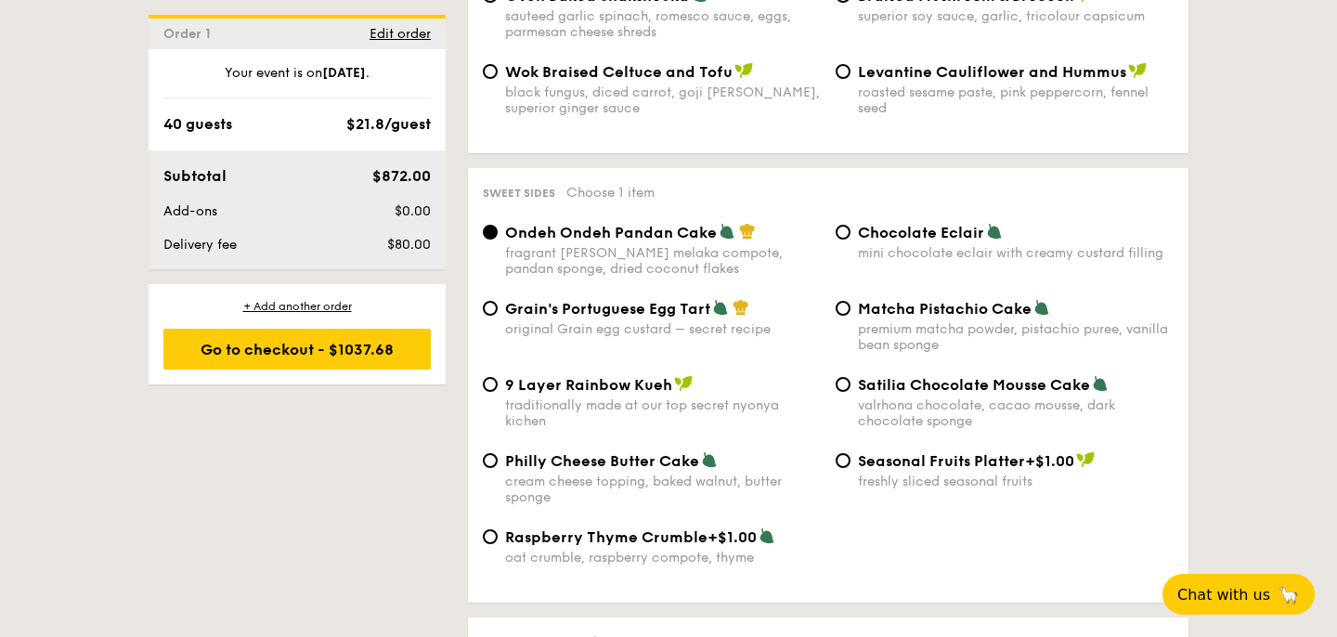
scroll to position [2651, 0]
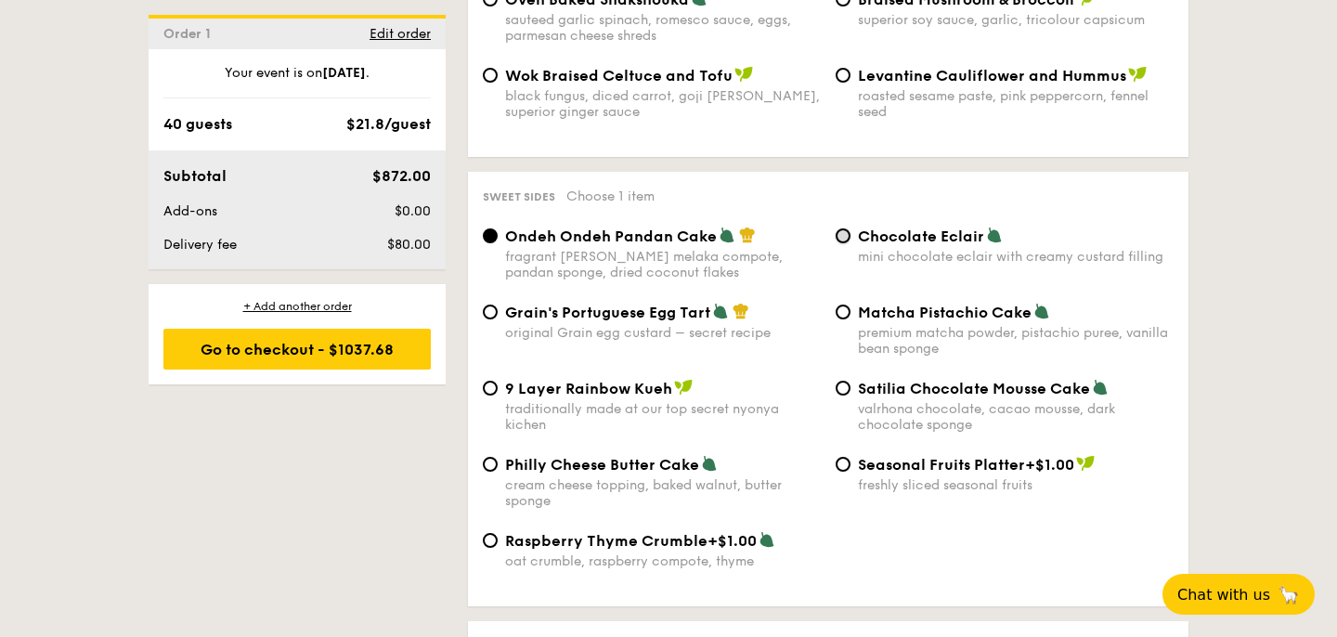
click at [847, 228] on input "Chocolate Eclair mini chocolate eclair with creamy custard filling" at bounding box center [842, 235] width 15 height 15
radio input "true"
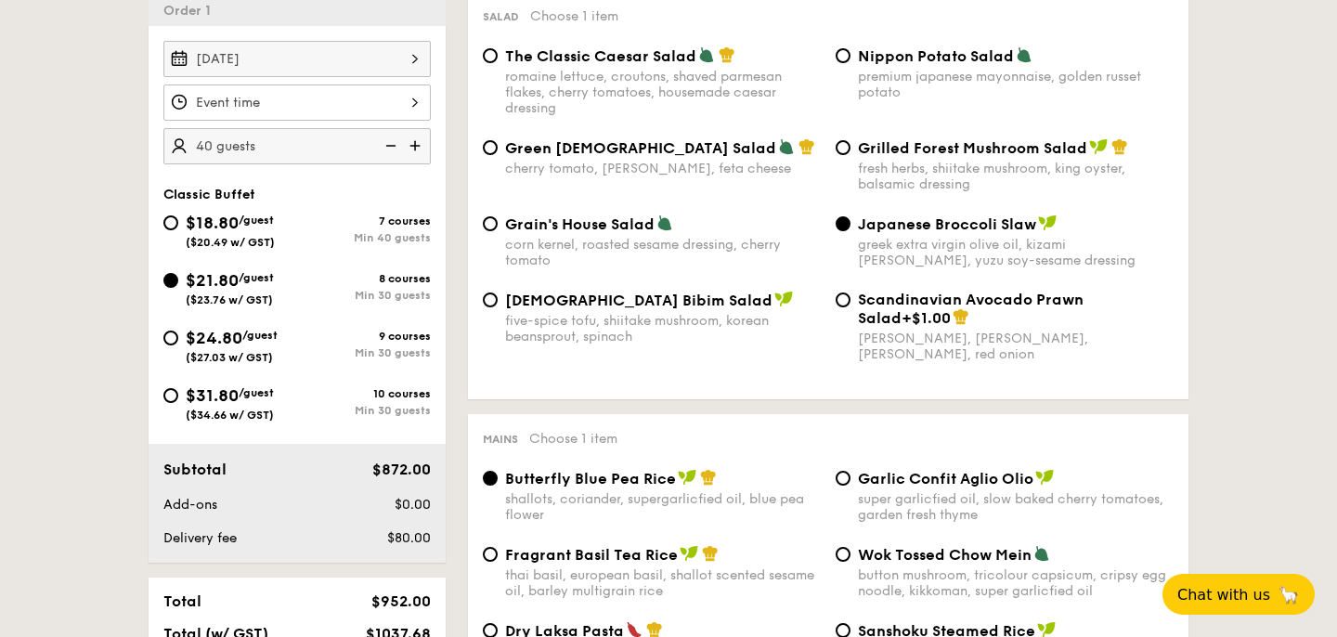
scroll to position [524, 0]
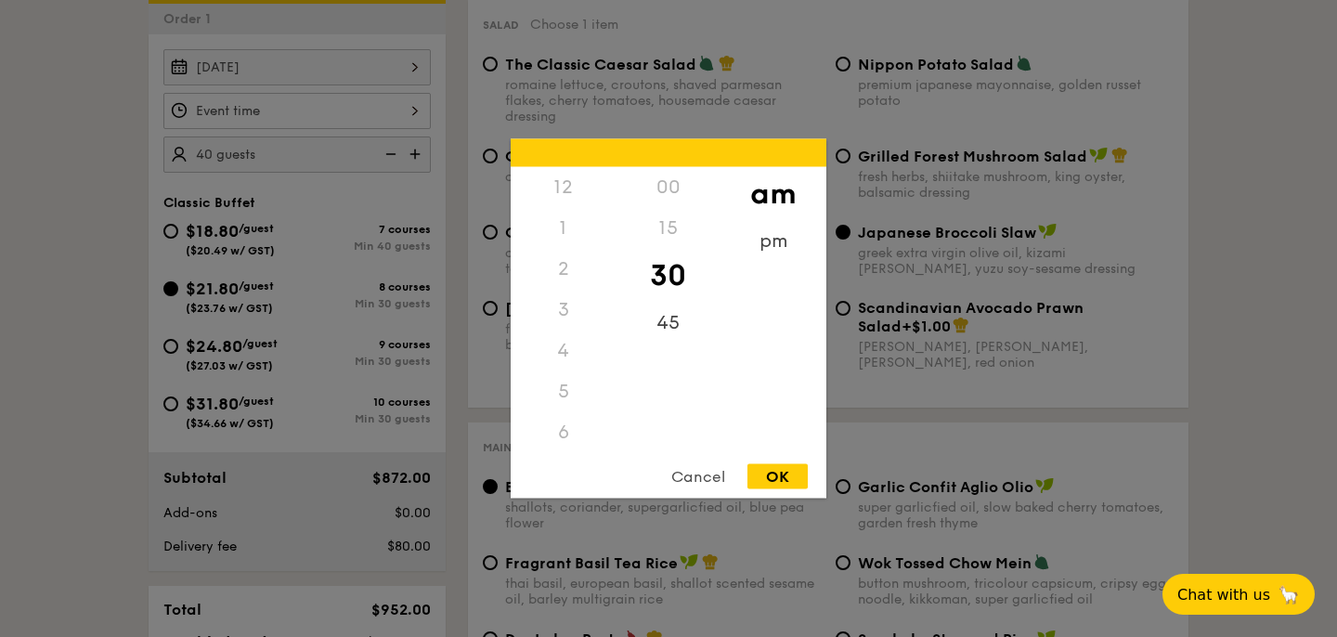
click at [377, 115] on div "12 1 2 3 4 5 6 7 8 9 10 11 00 15 30 45 am pm Cancel OK" at bounding box center [296, 111] width 267 height 36
click at [568, 437] on div "11" at bounding box center [563, 452] width 105 height 54
click at [769, 471] on div "OK" at bounding box center [777, 476] width 60 height 25
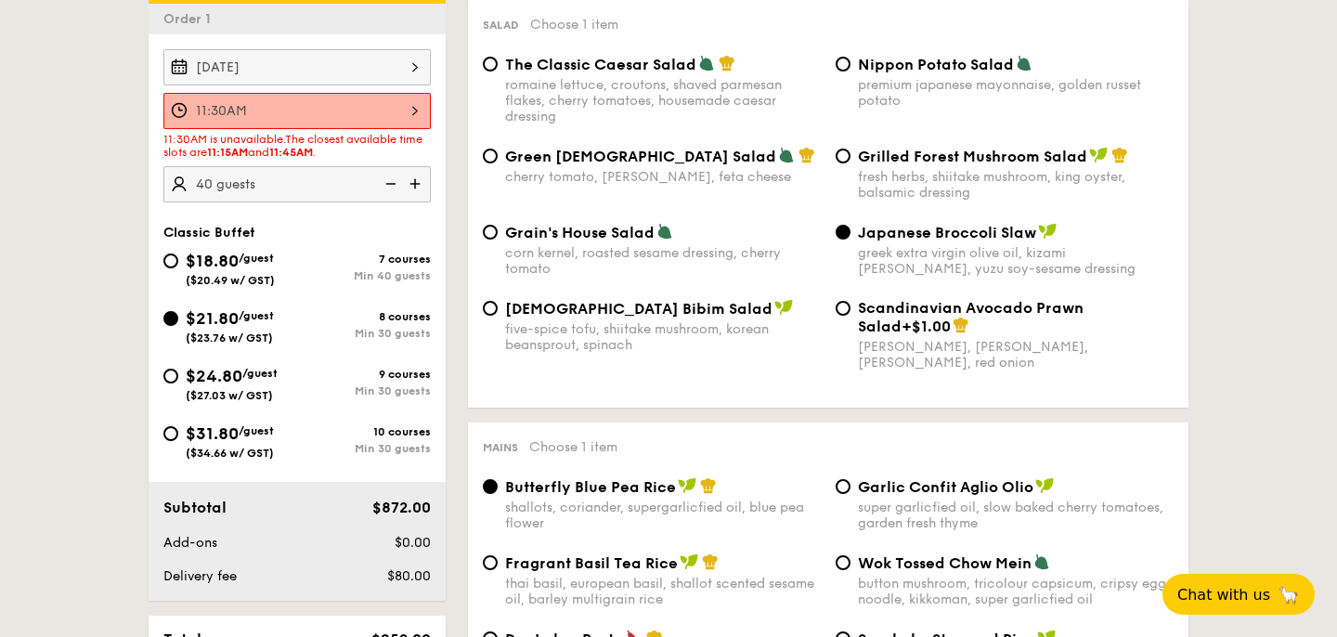
click at [353, 110] on div "11:30AM" at bounding box center [296, 111] width 267 height 36
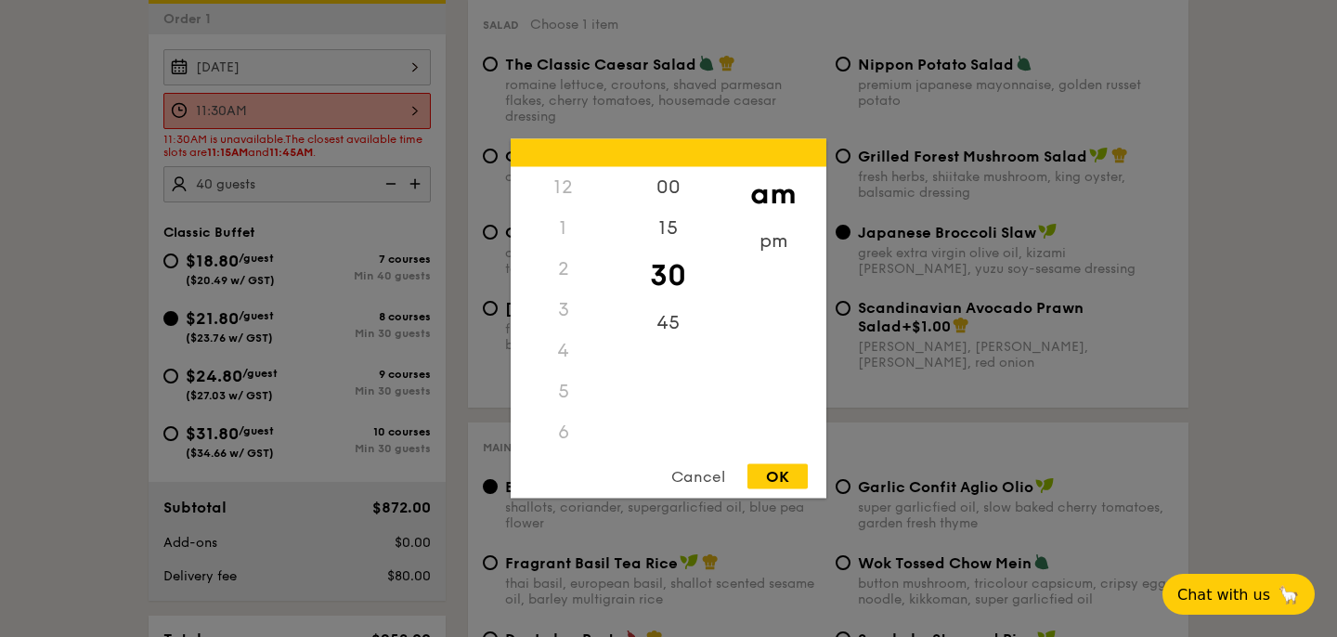
scroll to position [220, 0]
click at [672, 326] on div "45" at bounding box center [667, 330] width 105 height 54
click at [754, 470] on div "OK" at bounding box center [777, 476] width 60 height 25
type input "11:45AM"
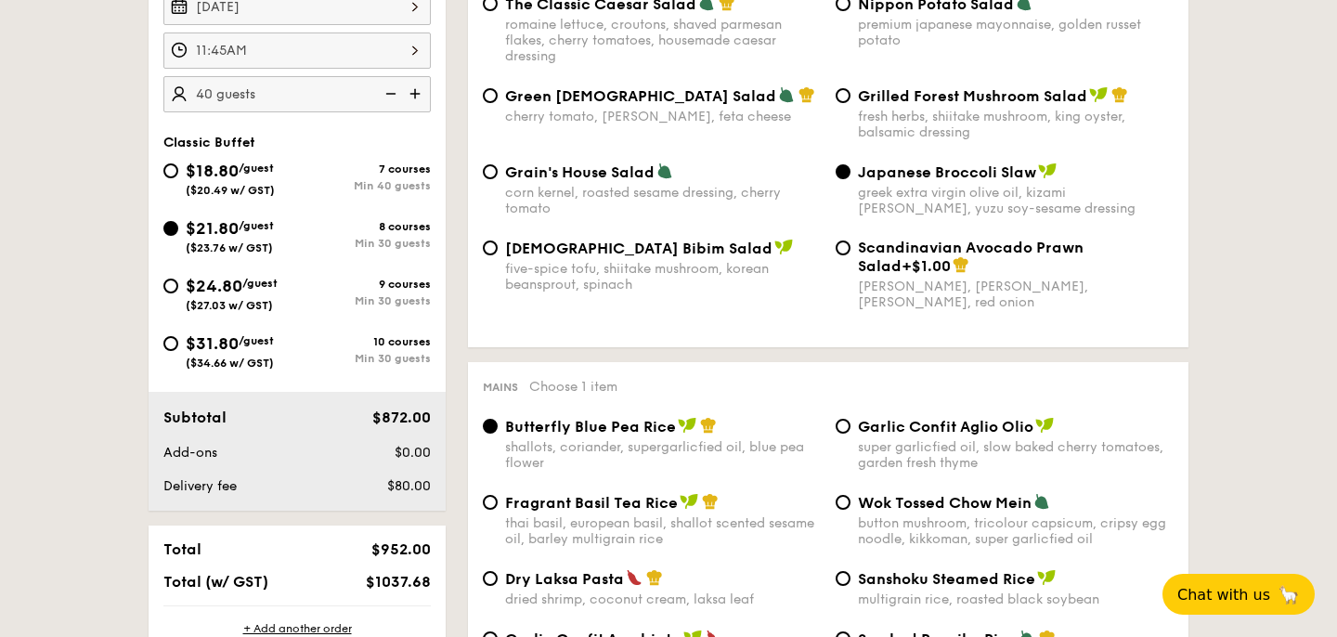
scroll to position [581, 0]
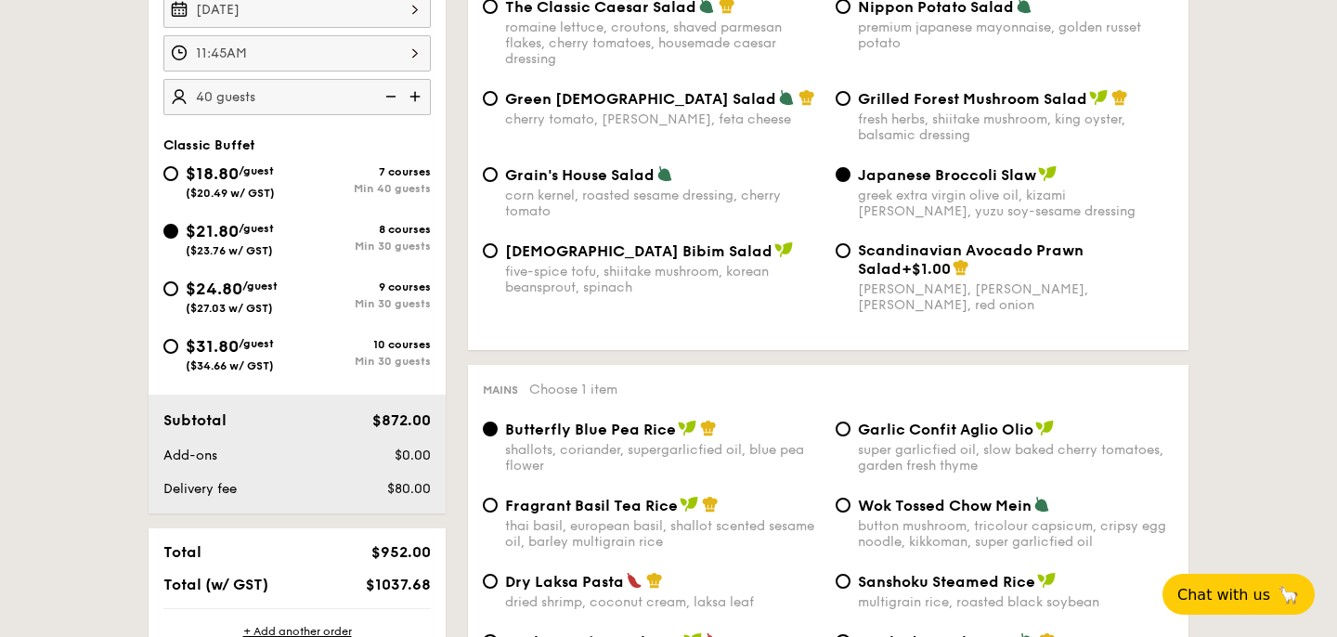
click at [421, 97] on img at bounding box center [417, 96] width 28 height 35
click at [394, 100] on img at bounding box center [389, 96] width 28 height 35
click at [418, 98] on img at bounding box center [417, 96] width 28 height 35
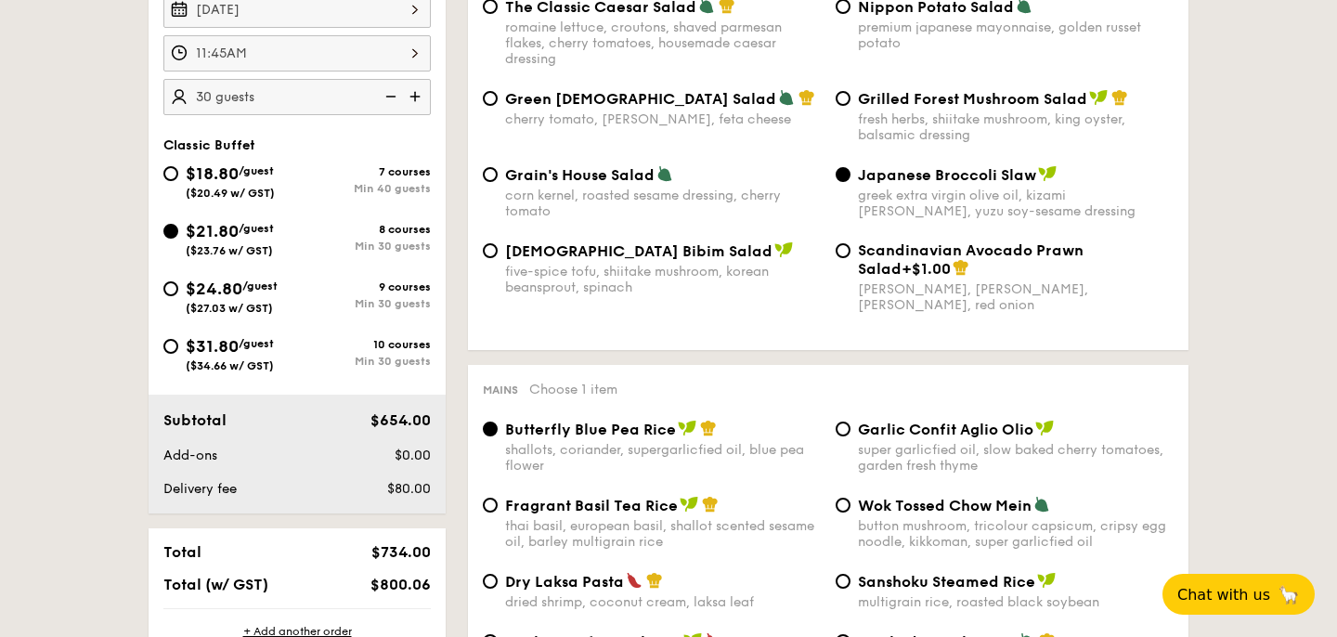
type input "35 guests"
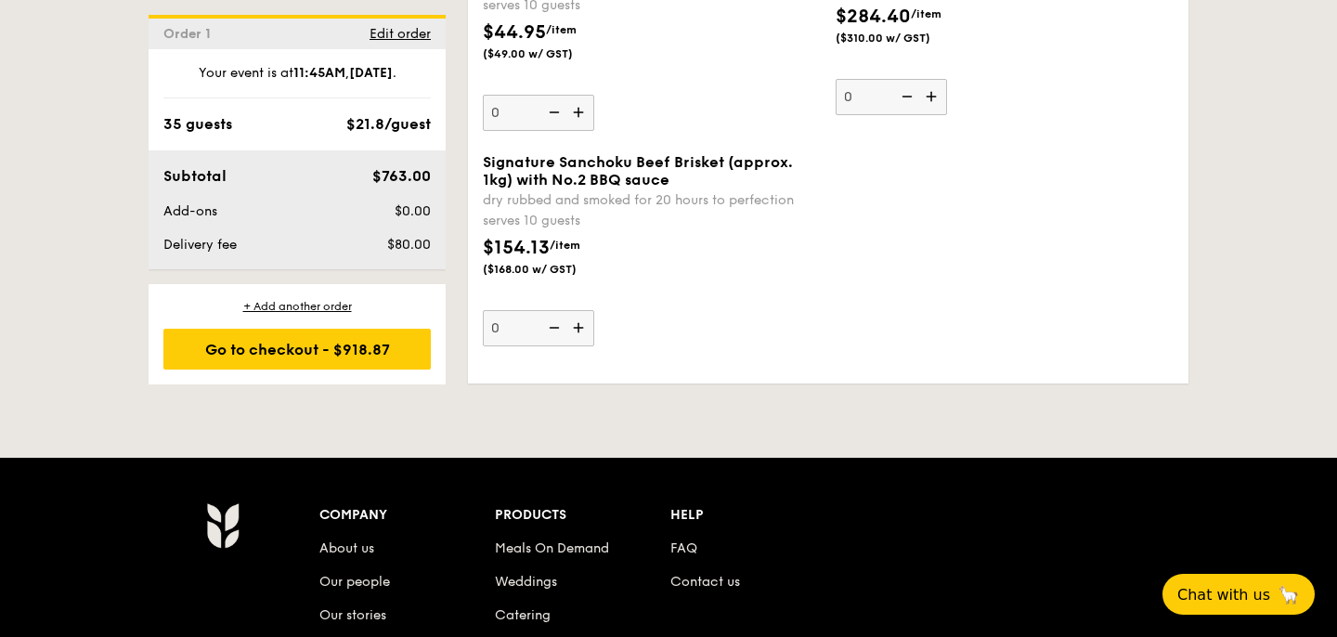
scroll to position [4196, 0]
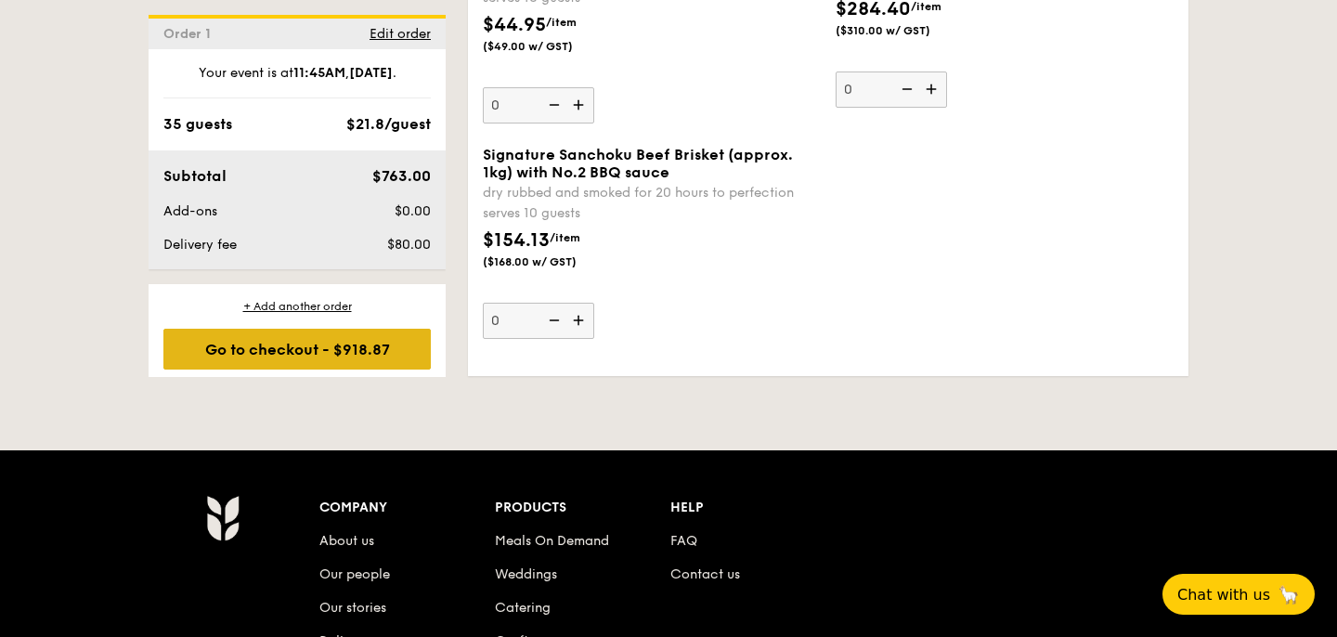
click at [304, 351] on div "Go to checkout - $918.87" at bounding box center [296, 349] width 267 height 41
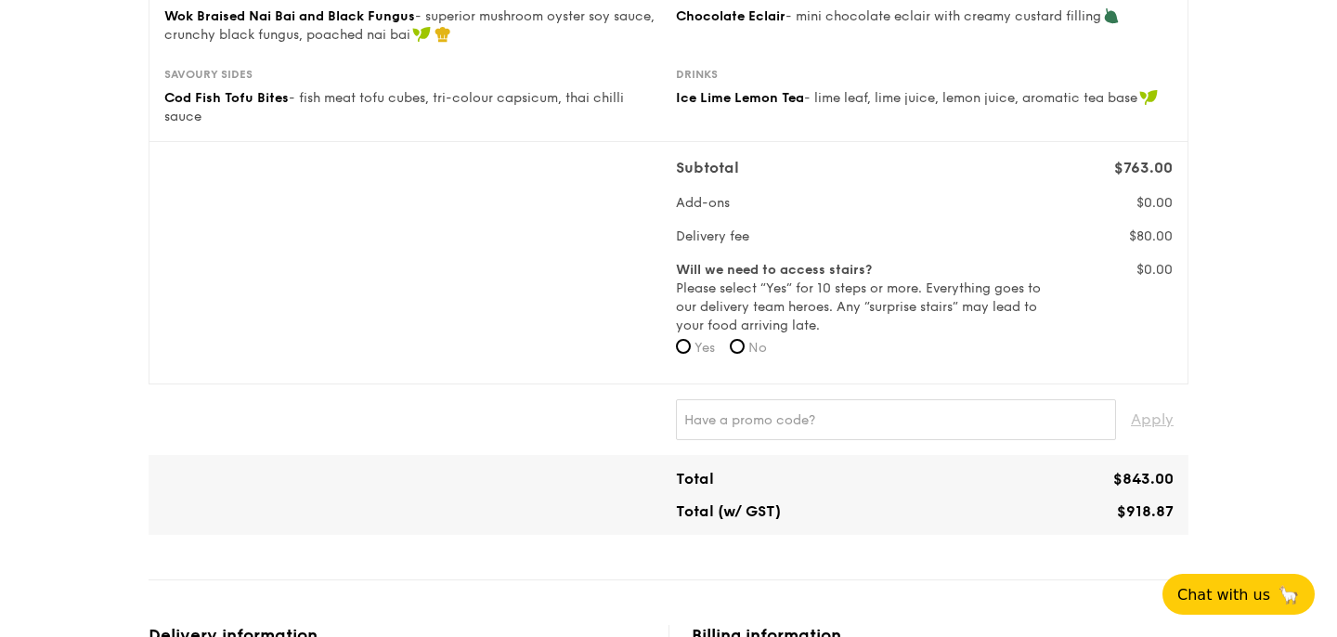
scroll to position [477, 0]
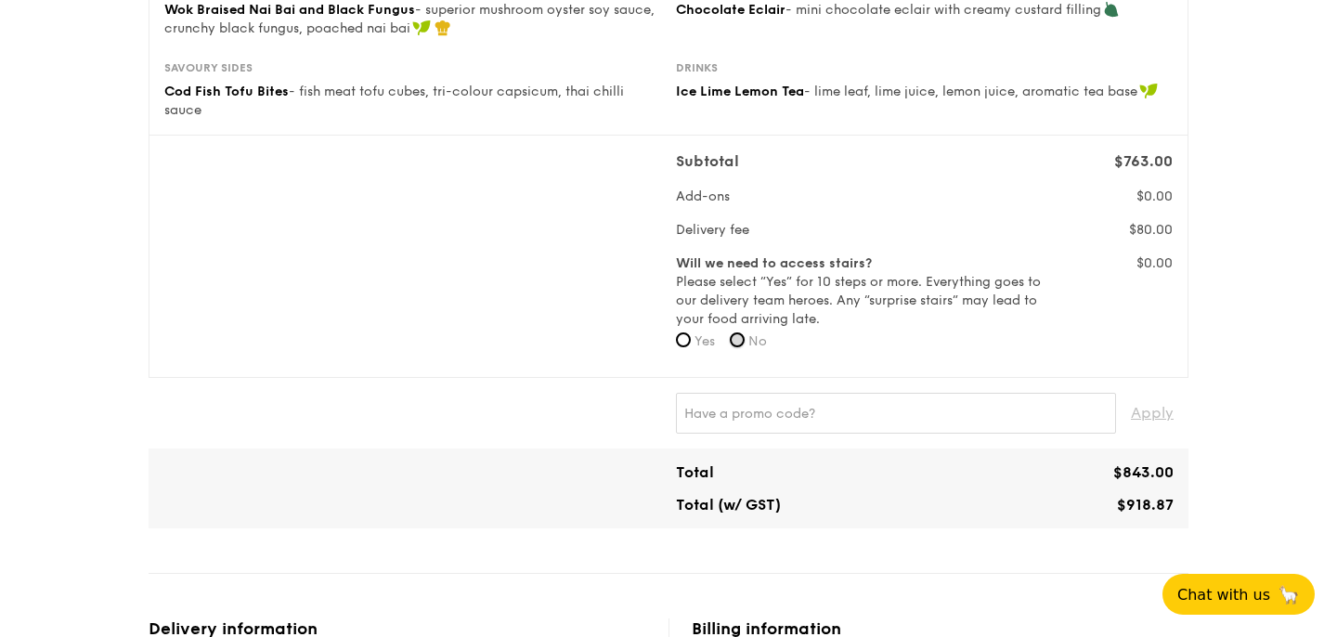
click at [738, 339] on input "No" at bounding box center [737, 339] width 15 height 15
radio input "true"
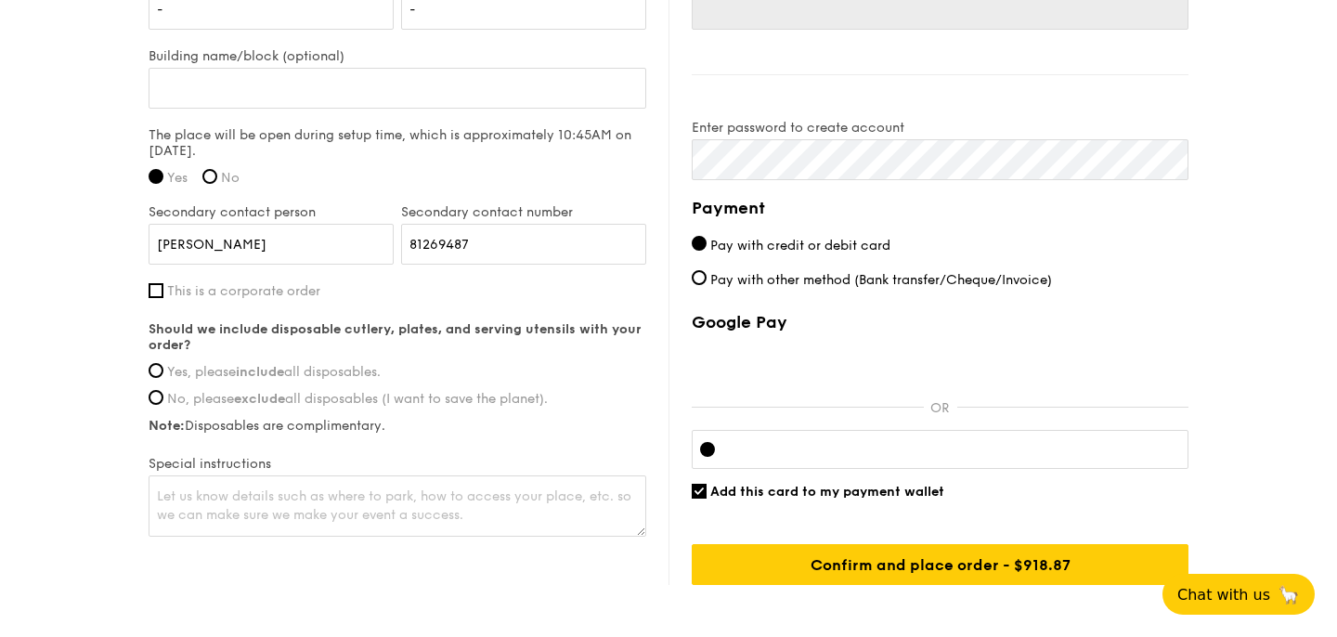
scroll to position [1425, 0]
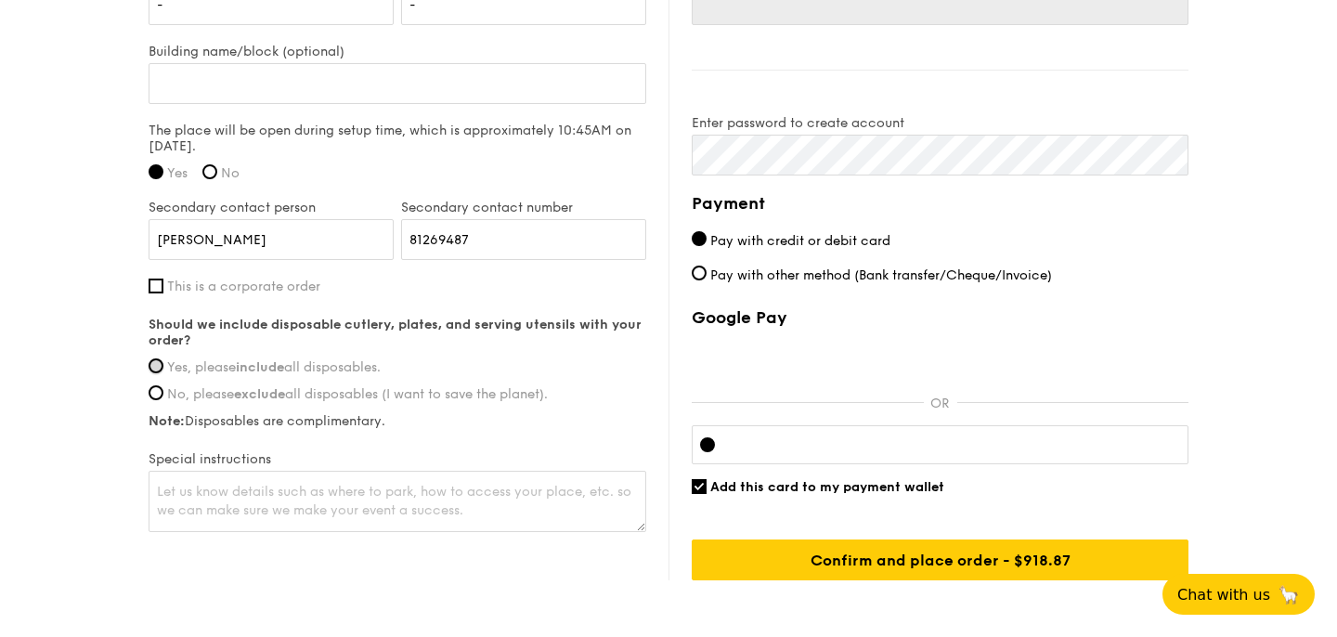
click at [159, 365] on input "Yes, please include all disposables." at bounding box center [156, 365] width 15 height 15
radio input "true"
